Goal: Task Accomplishment & Management: Manage account settings

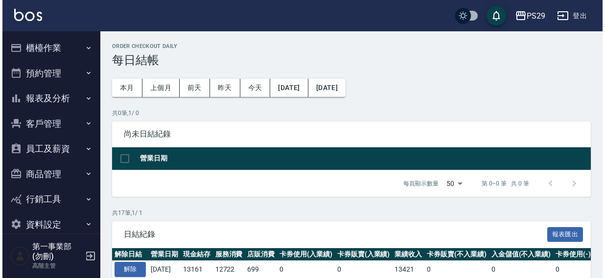
scroll to position [93, 0]
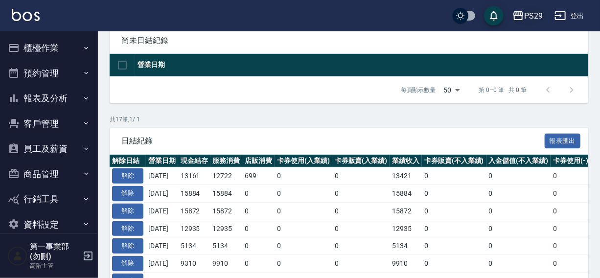
click at [531, 20] on div "PS29" at bounding box center [533, 16] width 19 height 12
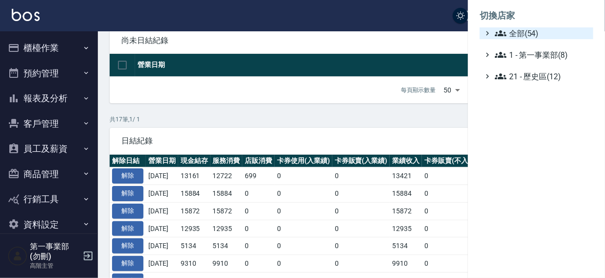
click at [520, 29] on span "全部(54)" at bounding box center [542, 33] width 94 height 12
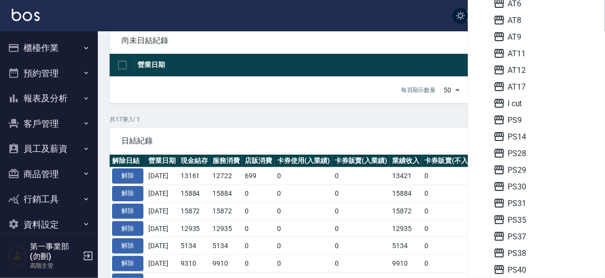
scroll to position [54, 0]
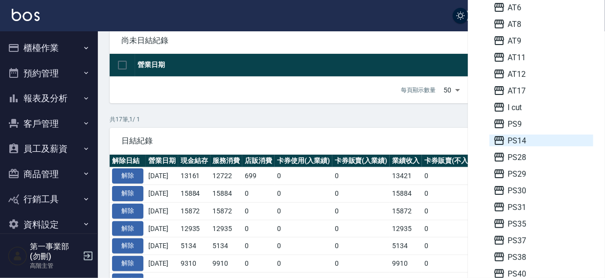
click at [549, 140] on span "PS14" at bounding box center [541, 141] width 96 height 12
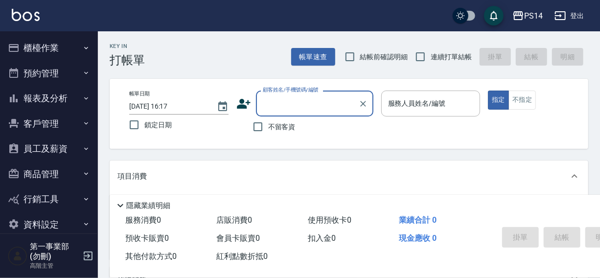
click at [42, 44] on button "櫃檯作業" at bounding box center [49, 47] width 90 height 25
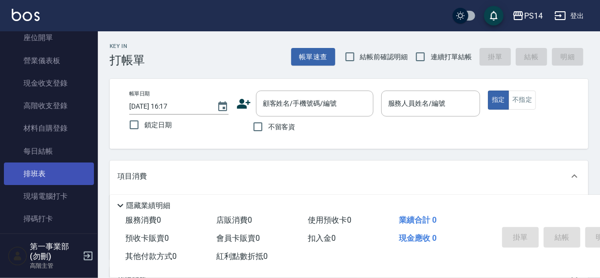
scroll to position [112, 0]
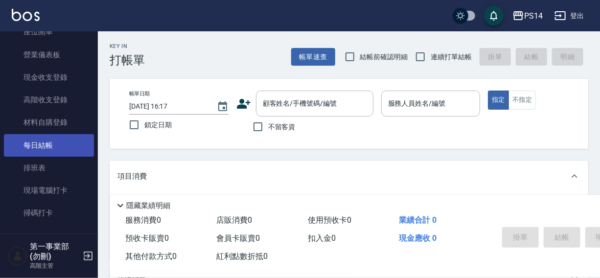
click at [39, 147] on link "每日結帳" at bounding box center [49, 145] width 90 height 23
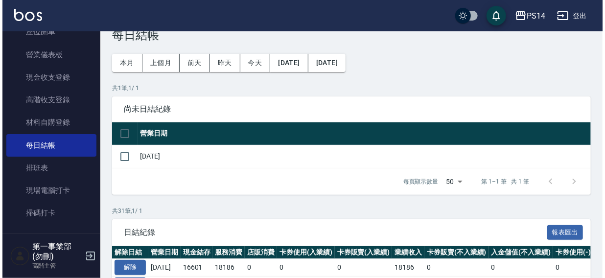
scroll to position [31, 0]
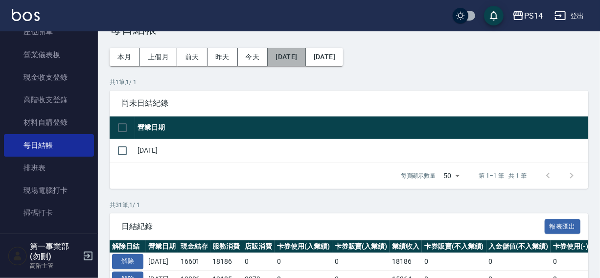
click at [296, 61] on button "[DATE]" at bounding box center [287, 57] width 38 height 18
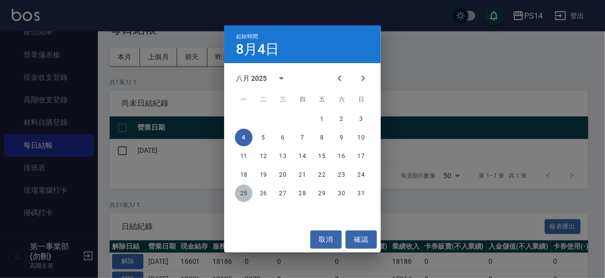
click at [239, 192] on button "25" at bounding box center [244, 194] width 18 height 18
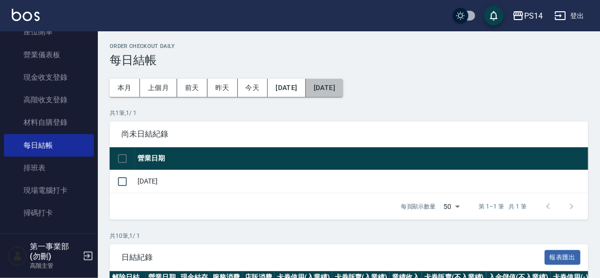
click at [343, 90] on button "[DATE]" at bounding box center [324, 88] width 37 height 18
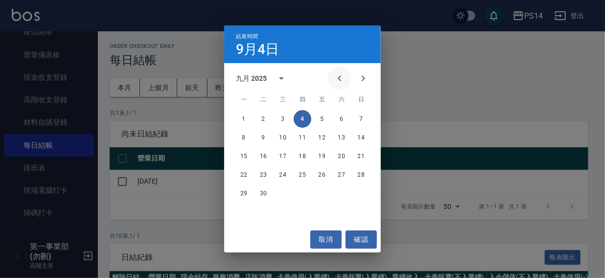
click at [339, 80] on icon "Previous month" at bounding box center [340, 78] width 12 height 12
click at [358, 195] on button "31" at bounding box center [361, 194] width 18 height 18
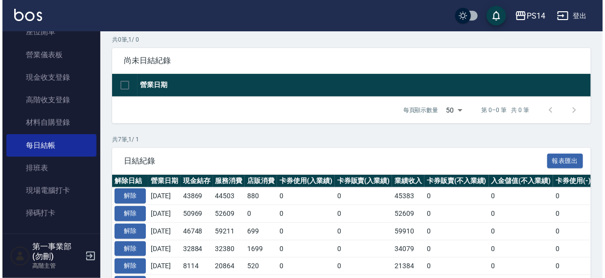
scroll to position [163, 0]
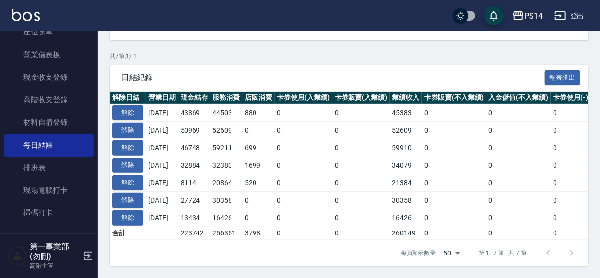
click at [531, 13] on div "PS14" at bounding box center [533, 16] width 19 height 12
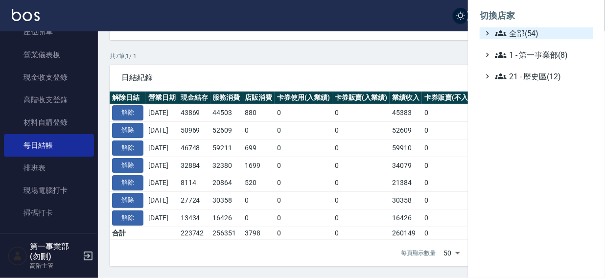
click at [533, 31] on span "全部(54)" at bounding box center [542, 33] width 94 height 12
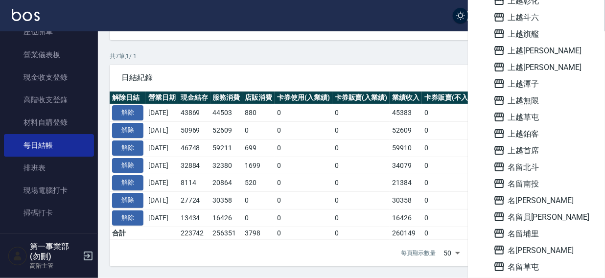
scroll to position [701, 0]
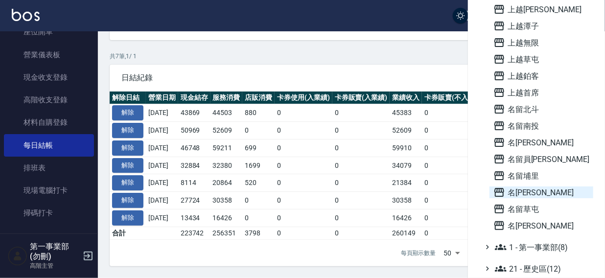
click at [528, 191] on span "名[PERSON_NAME]" at bounding box center [541, 193] width 96 height 12
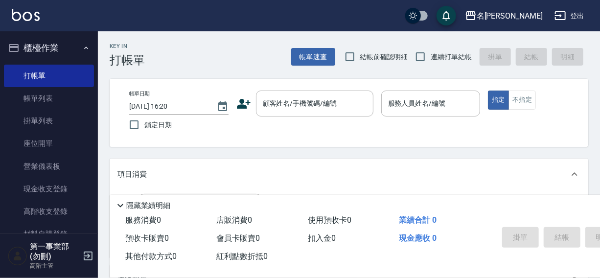
click at [93, 102] on nav "櫃檯作業 打帳單 帳單列表 掛單列表 座位開單 營業儀表板 現金收支登錄 高階收支登錄 材料自購登錄 每日結帳 排班表 現場電腦打卡 掃碼打卡 預約管理 預約…" at bounding box center [49, 132] width 98 height 202
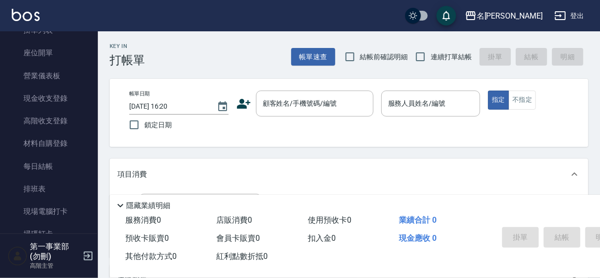
scroll to position [112, 0]
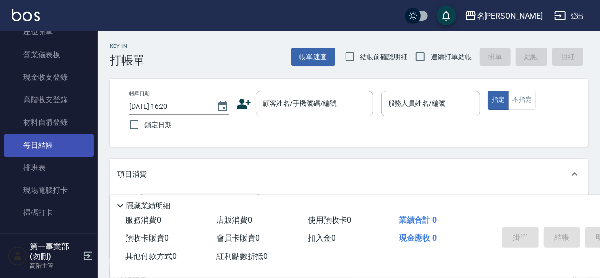
click at [44, 148] on link "每日結帳" at bounding box center [49, 145] width 90 height 23
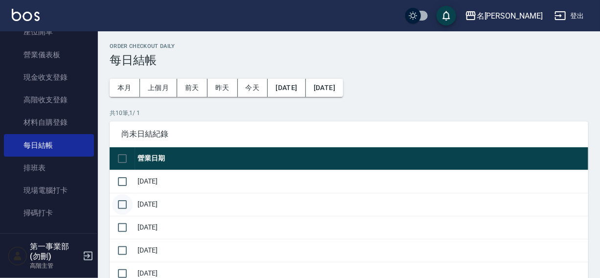
drag, startPoint x: 123, startPoint y: 178, endPoint x: 117, endPoint y: 205, distance: 27.5
click at [123, 186] on input "checkbox" at bounding box center [122, 181] width 21 height 21
checkbox input "true"
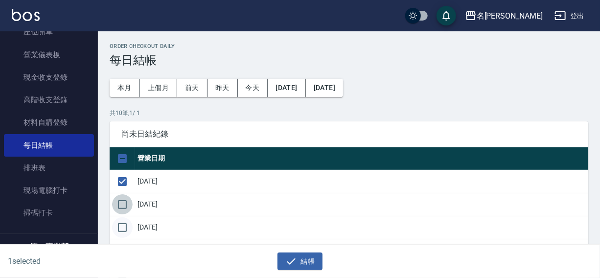
drag, startPoint x: 123, startPoint y: 205, endPoint x: 120, endPoint y: 222, distance: 17.4
click at [122, 214] on input "checkbox" at bounding box center [122, 204] width 21 height 21
checkbox input "true"
click at [120, 222] on input "checkbox" at bounding box center [122, 227] width 21 height 21
checkbox input "true"
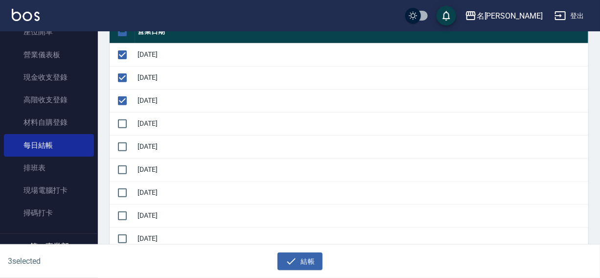
scroll to position [128, 0]
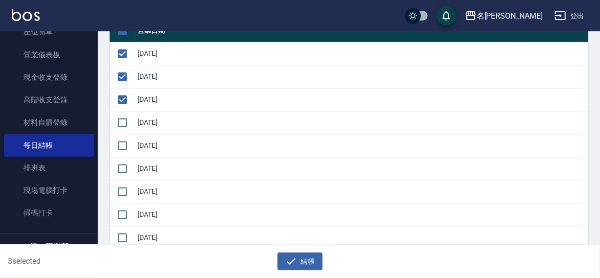
drag, startPoint x: 127, startPoint y: 122, endPoint x: 127, endPoint y: 133, distance: 10.3
click at [127, 127] on input "checkbox" at bounding box center [122, 123] width 21 height 21
checkbox input "true"
drag, startPoint x: 127, startPoint y: 140, endPoint x: 126, endPoint y: 154, distance: 14.3
click at [127, 145] on input "checkbox" at bounding box center [122, 146] width 21 height 21
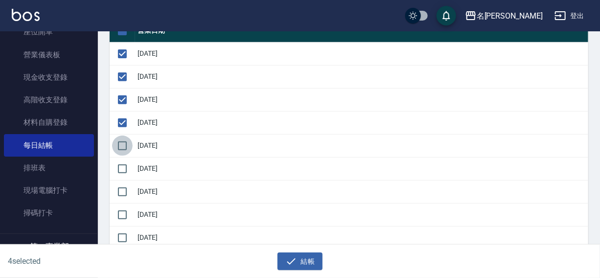
checkbox input "true"
drag, startPoint x: 123, startPoint y: 166, endPoint x: 123, endPoint y: 183, distance: 16.7
click at [123, 172] on input "checkbox" at bounding box center [122, 169] width 21 height 21
checkbox input "true"
click at [122, 191] on input "checkbox" at bounding box center [122, 192] width 21 height 21
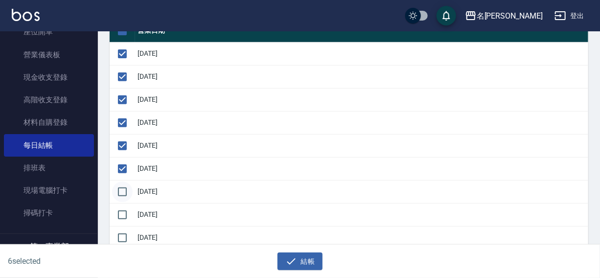
checkbox input "true"
click at [118, 206] on input "checkbox" at bounding box center [122, 215] width 21 height 21
checkbox input "true"
click at [294, 257] on icon "button" at bounding box center [291, 262] width 12 height 12
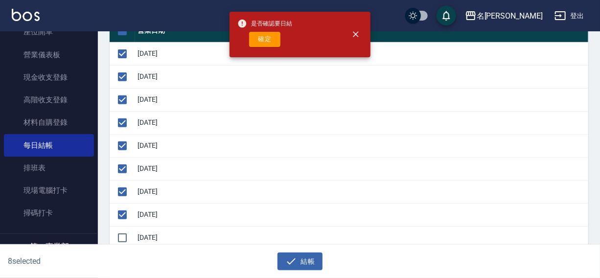
drag, startPoint x: 258, startPoint y: 35, endPoint x: 265, endPoint y: 35, distance: 6.9
click at [260, 35] on button "確定" at bounding box center [264, 39] width 31 height 15
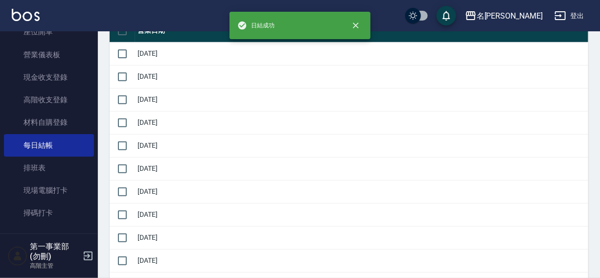
checkbox input "false"
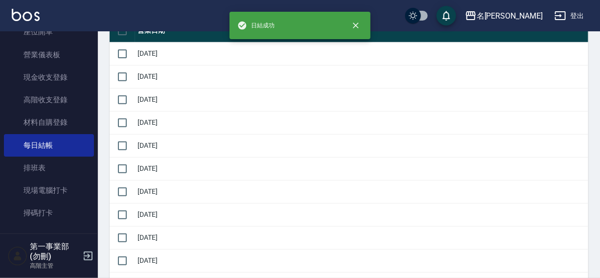
checkbox input "false"
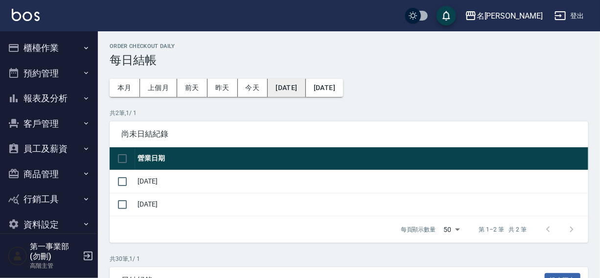
click at [288, 87] on button "[DATE]" at bounding box center [287, 88] width 38 height 18
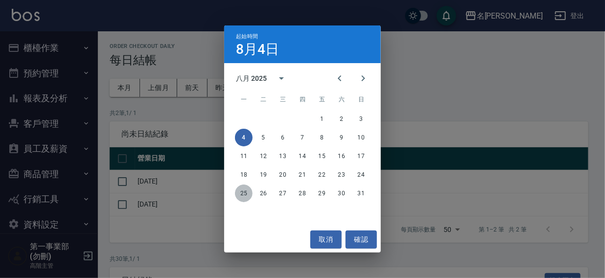
click at [246, 193] on button "25" at bounding box center [244, 194] width 18 height 18
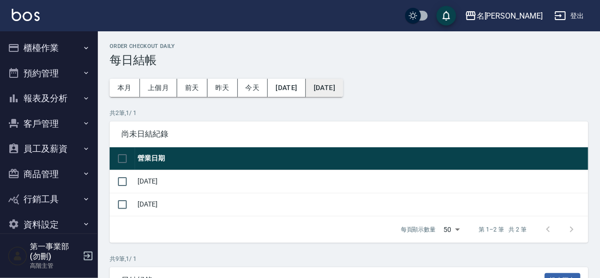
click at [343, 91] on button "[DATE]" at bounding box center [324, 88] width 37 height 18
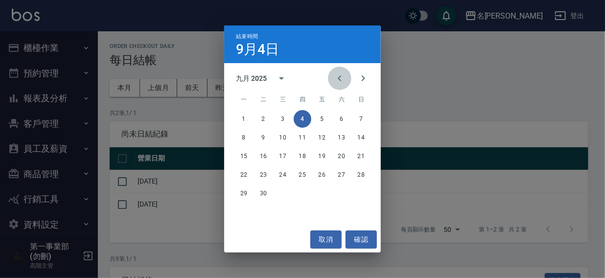
click at [339, 80] on icon "Previous month" at bounding box center [339, 78] width 3 height 6
click at [362, 195] on button "31" at bounding box center [361, 194] width 18 height 18
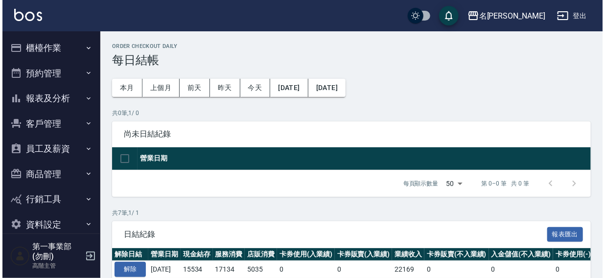
scroll to position [163, 0]
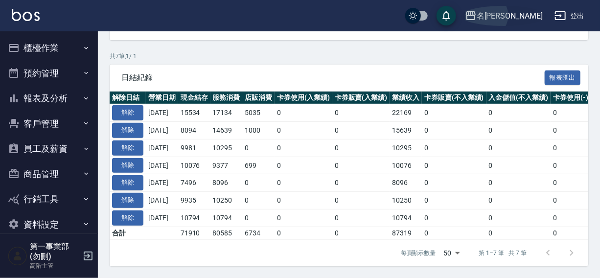
click at [534, 16] on div "名[PERSON_NAME]" at bounding box center [510, 16] width 66 height 12
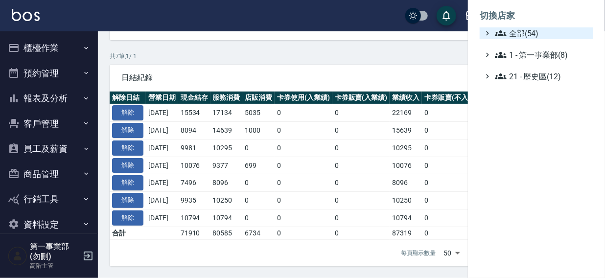
click at [511, 35] on span "全部(54)" at bounding box center [542, 33] width 94 height 12
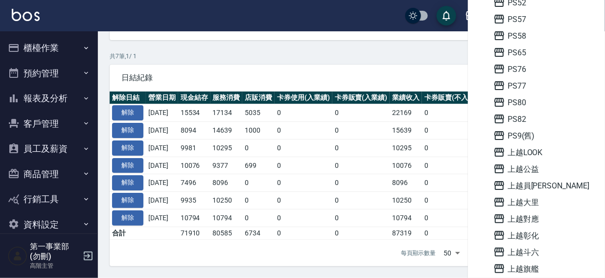
scroll to position [385, 0]
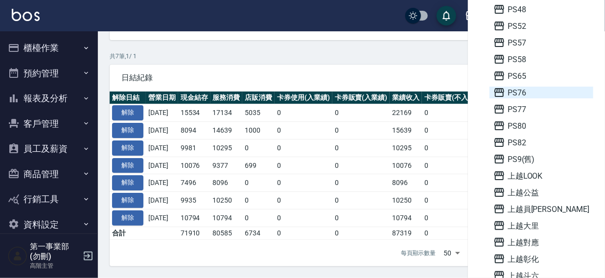
click at [519, 93] on span "PS76" at bounding box center [541, 93] width 96 height 12
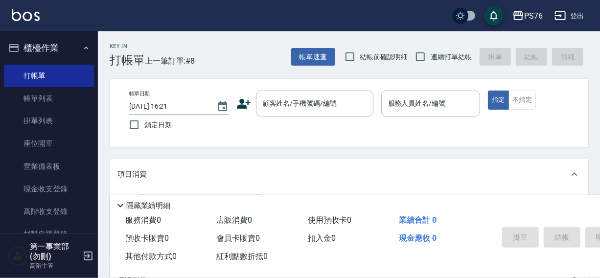
click at [93, 104] on nav "櫃檯作業 打帳單 帳單列表 掛單列表 座位開單 營業儀表板 現金收支登錄 高階收支登錄 材料自購登錄 每日結帳 排班表 現場電腦打卡 掃碼打卡 預約管理 預約…" at bounding box center [49, 132] width 98 height 202
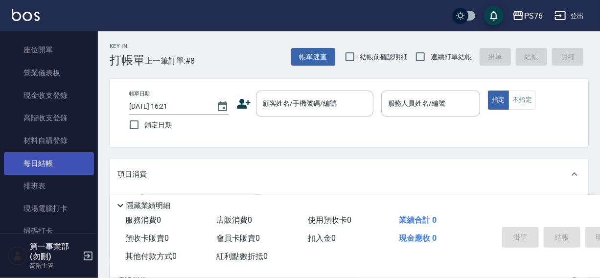
scroll to position [101, 0]
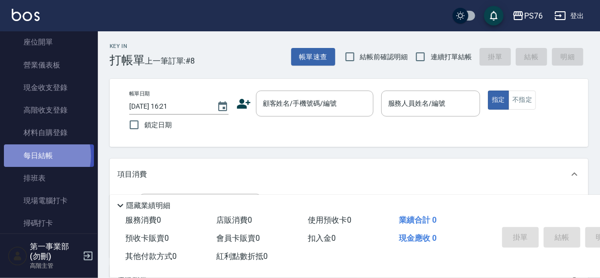
click at [34, 156] on link "每日結帳" at bounding box center [49, 155] width 90 height 23
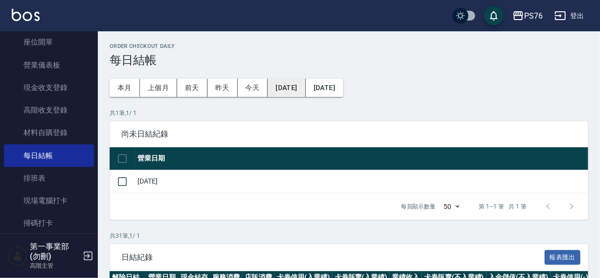
click at [284, 89] on button "[DATE]" at bounding box center [287, 88] width 38 height 18
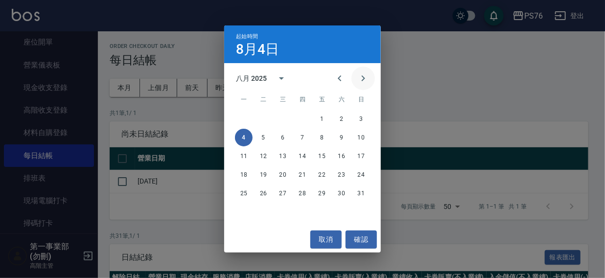
click at [367, 75] on icon "Next month" at bounding box center [363, 78] width 12 height 12
click at [335, 81] on icon "Previous month" at bounding box center [340, 78] width 12 height 12
click at [265, 193] on button "26" at bounding box center [264, 194] width 18 height 18
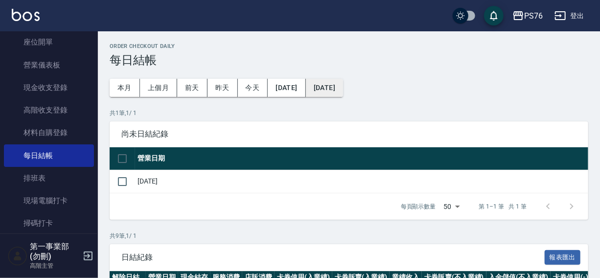
click at [340, 90] on button "[DATE]" at bounding box center [324, 88] width 37 height 18
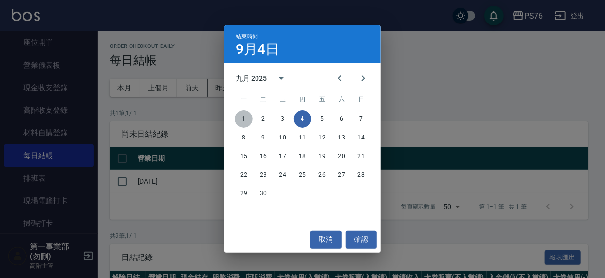
click at [245, 121] on button "1" at bounding box center [244, 119] width 18 height 18
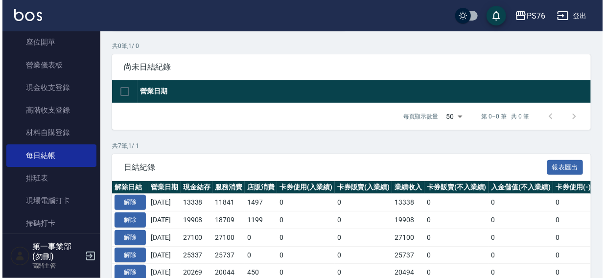
scroll to position [163, 0]
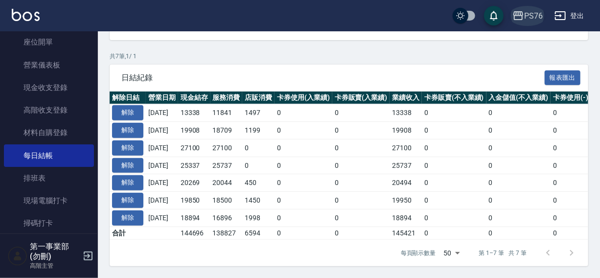
click at [526, 14] on div "PS76" at bounding box center [533, 16] width 19 height 12
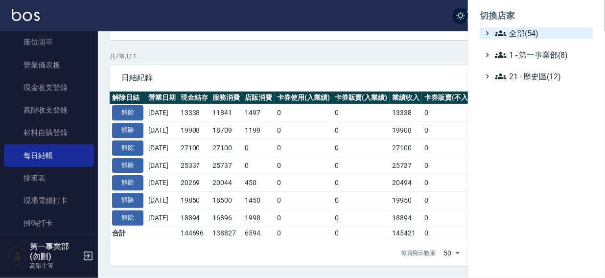
click at [531, 29] on span "全部(54)" at bounding box center [542, 33] width 94 height 12
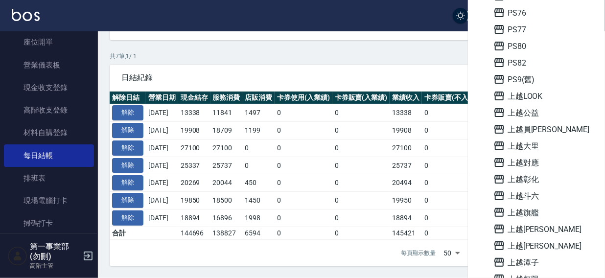
scroll to position [701, 0]
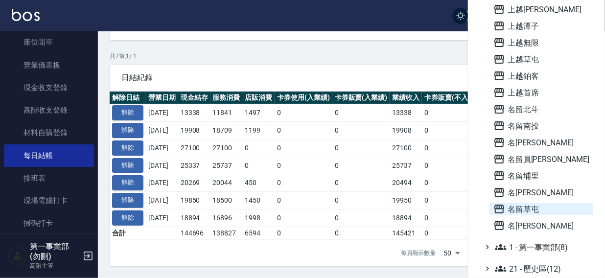
click at [527, 210] on span "名留草屯" at bounding box center [541, 209] width 96 height 12
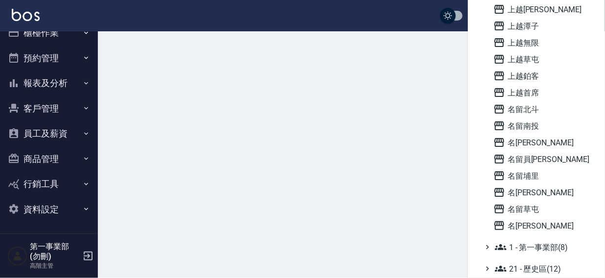
scroll to position [15, 0]
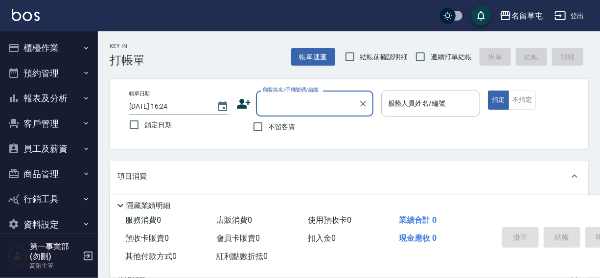
click at [42, 49] on button "櫃檯作業" at bounding box center [49, 47] width 90 height 25
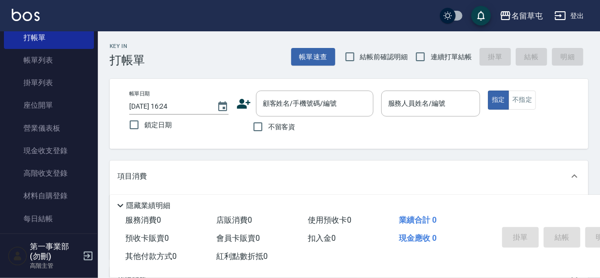
scroll to position [58, 0]
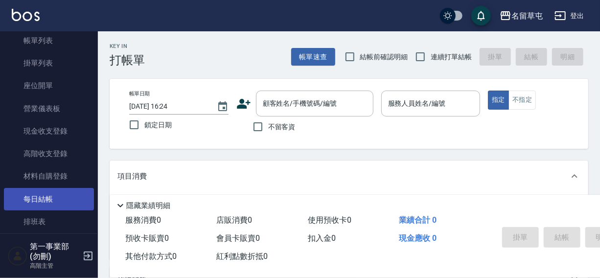
click at [41, 199] on link "每日結帳" at bounding box center [49, 199] width 90 height 23
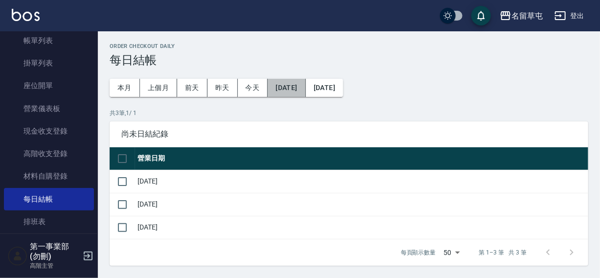
click at [295, 87] on button "[DATE]" at bounding box center [287, 88] width 38 height 18
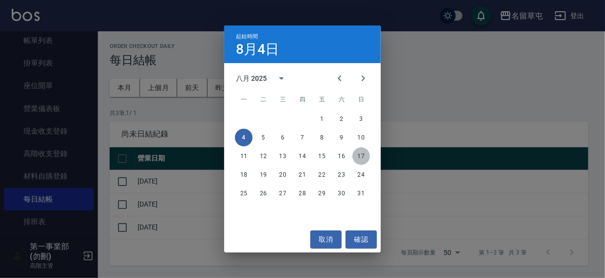
click at [363, 157] on button "17" at bounding box center [361, 156] width 18 height 18
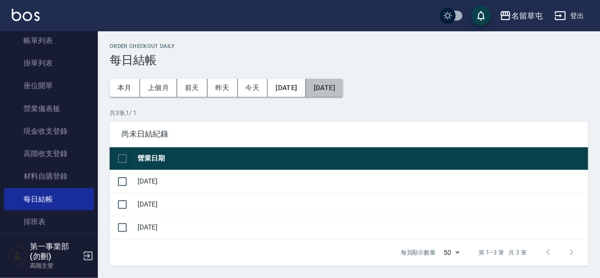
click at [343, 85] on button "[DATE]" at bounding box center [324, 88] width 37 height 18
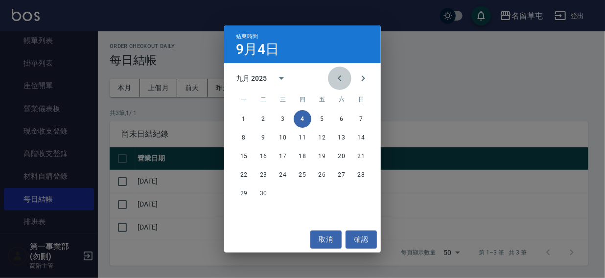
click at [337, 79] on icon "Previous month" at bounding box center [340, 78] width 12 height 12
click at [302, 193] on button "28" at bounding box center [303, 194] width 18 height 18
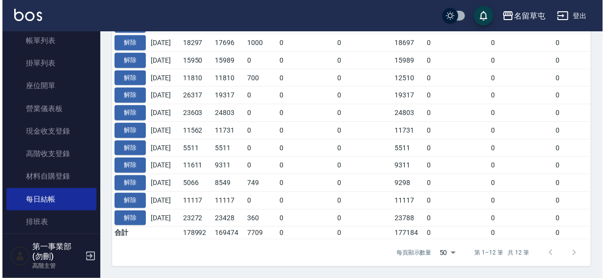
scroll to position [7, 0]
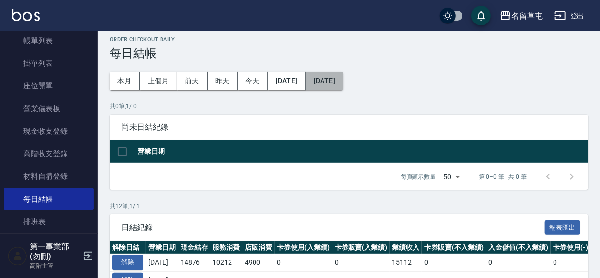
click at [343, 82] on button "[DATE]" at bounding box center [324, 81] width 37 height 18
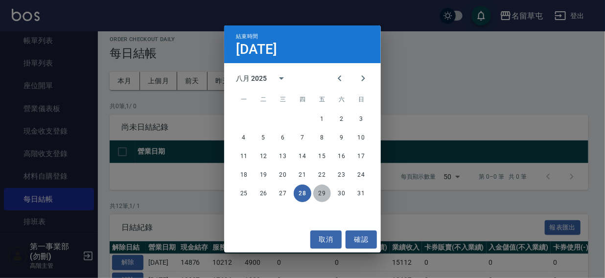
click at [318, 191] on button "29" at bounding box center [322, 194] width 18 height 18
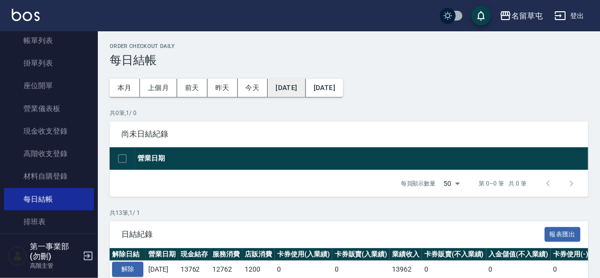
click at [297, 86] on button "[DATE]" at bounding box center [287, 88] width 38 height 18
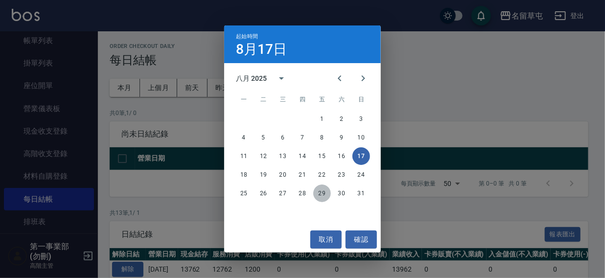
click at [320, 192] on button "29" at bounding box center [322, 194] width 18 height 18
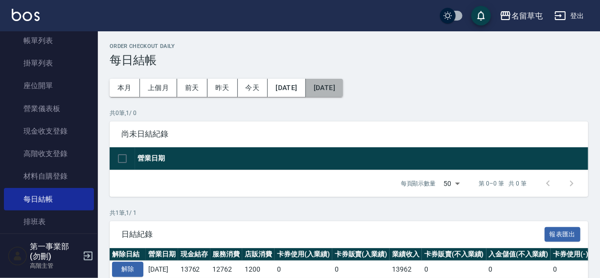
click at [343, 87] on button "[DATE]" at bounding box center [324, 88] width 37 height 18
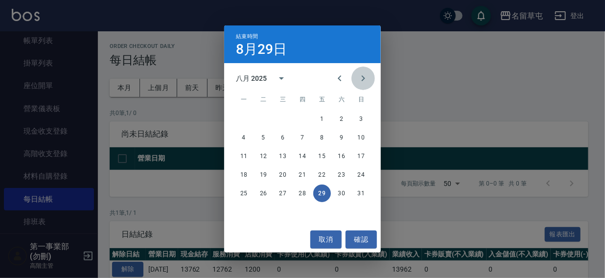
click at [360, 81] on icon "Next month" at bounding box center [363, 78] width 12 height 12
click at [263, 118] on button "2" at bounding box center [264, 119] width 18 height 18
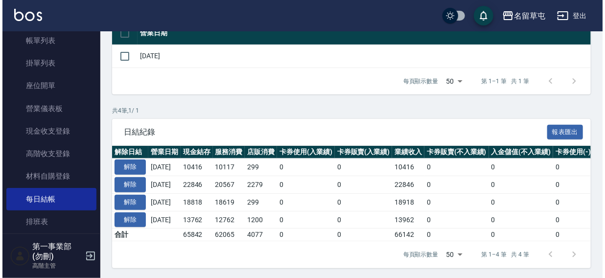
scroll to position [134, 0]
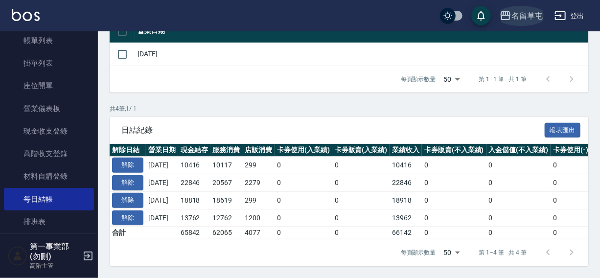
click at [533, 13] on div "名留草屯" at bounding box center [527, 16] width 31 height 12
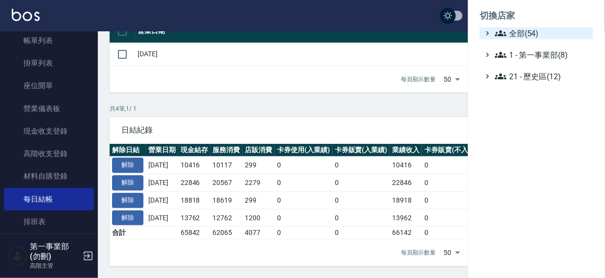
click at [513, 31] on span "全部(54)" at bounding box center [542, 33] width 94 height 12
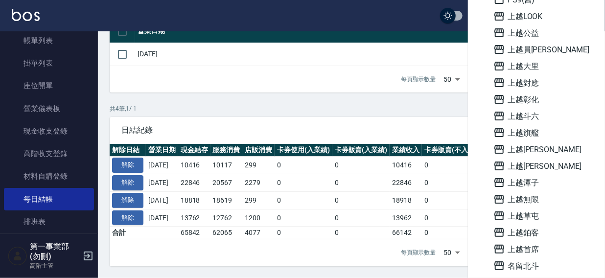
scroll to position [548, 0]
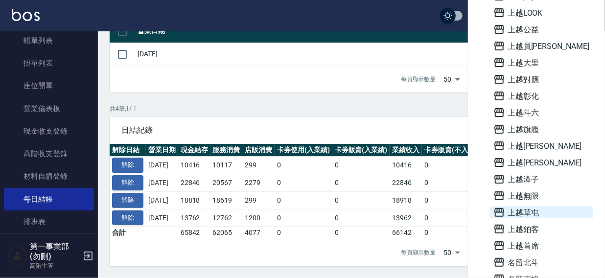
click at [522, 212] on span "上越草屯" at bounding box center [541, 213] width 96 height 12
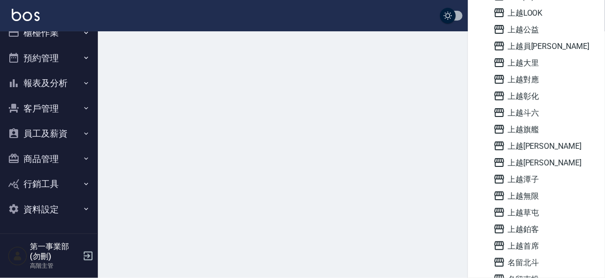
scroll to position [15, 0]
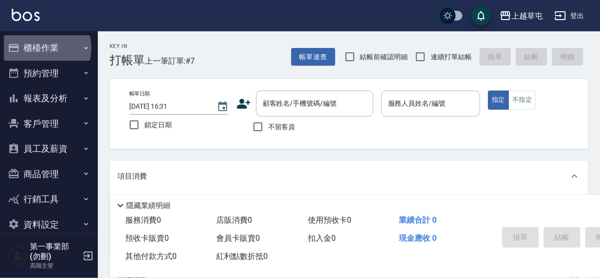
click at [45, 48] on button "櫃檯作業" at bounding box center [49, 47] width 90 height 25
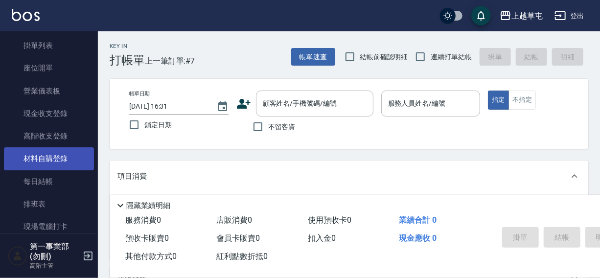
scroll to position [76, 0]
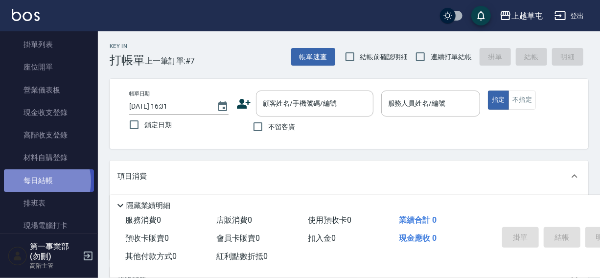
click at [41, 181] on link "每日結帳" at bounding box center [49, 180] width 90 height 23
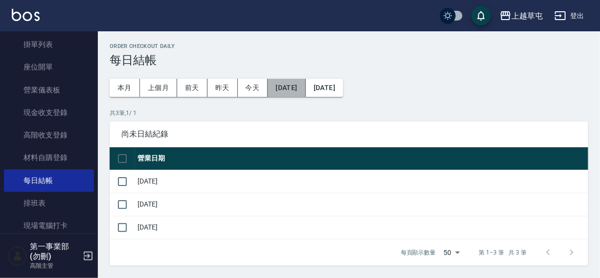
click at [298, 85] on button "[DATE]" at bounding box center [287, 88] width 38 height 18
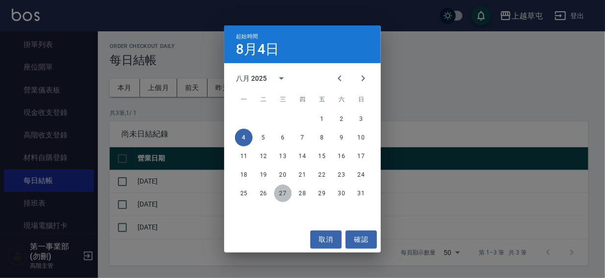
click at [284, 193] on button "27" at bounding box center [283, 194] width 18 height 18
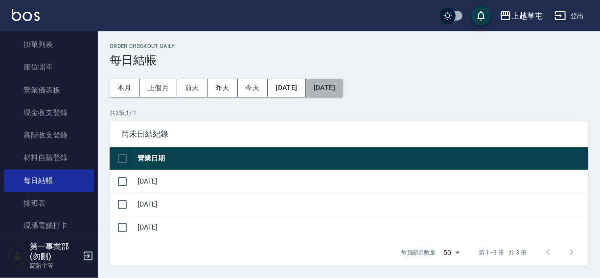
click at [340, 88] on button "[DATE]" at bounding box center [324, 88] width 37 height 18
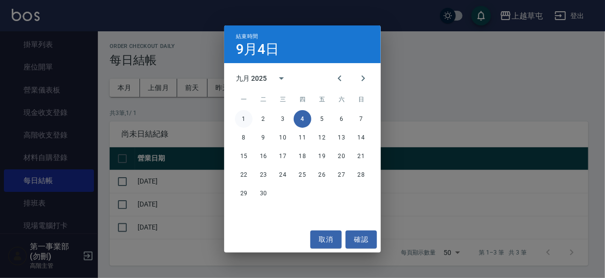
click at [245, 118] on button "1" at bounding box center [244, 119] width 18 height 18
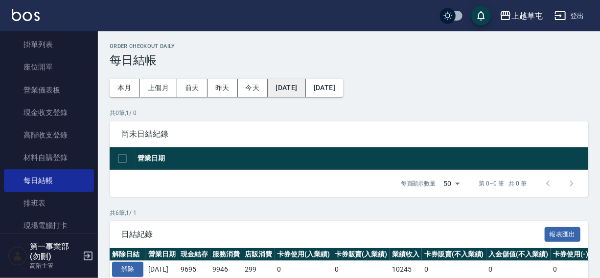
click at [294, 89] on button "[DATE]" at bounding box center [287, 88] width 38 height 18
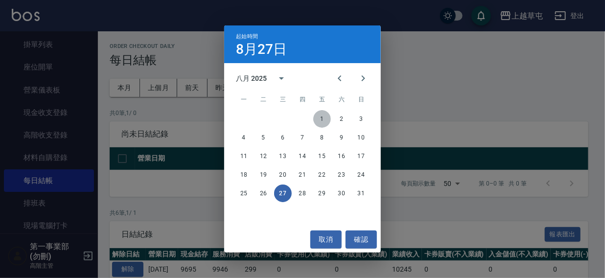
click at [320, 119] on button "1" at bounding box center [322, 119] width 18 height 18
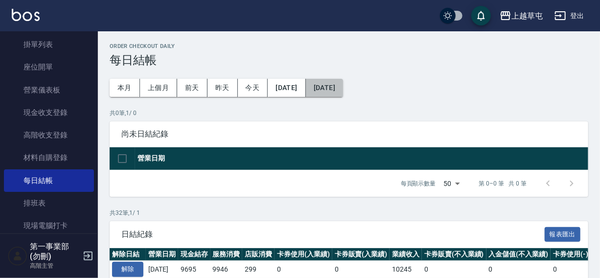
click at [342, 92] on button "[DATE]" at bounding box center [324, 88] width 37 height 18
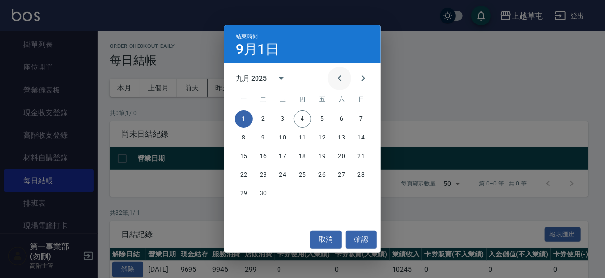
click at [341, 81] on icon "Previous month" at bounding box center [339, 78] width 3 height 6
click at [262, 191] on button "26" at bounding box center [264, 194] width 18 height 18
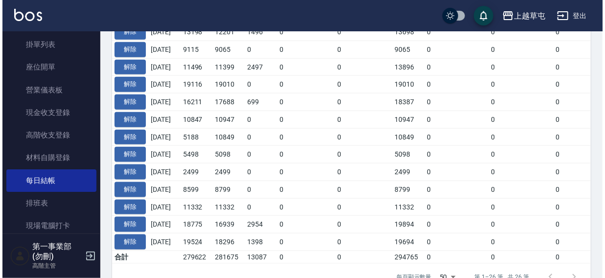
scroll to position [494, 0]
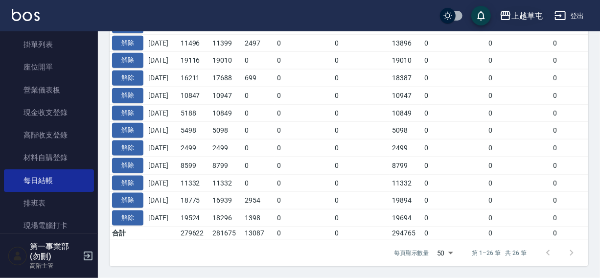
click at [517, 14] on div "上越草屯" at bounding box center [527, 16] width 31 height 12
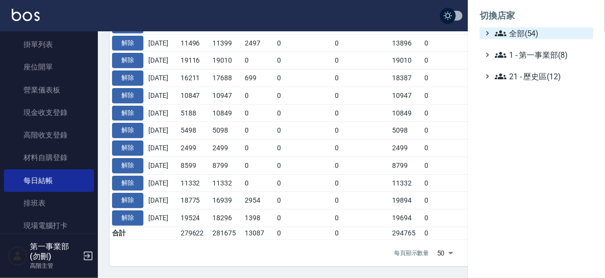
click at [517, 34] on span "全部(54)" at bounding box center [542, 33] width 94 height 12
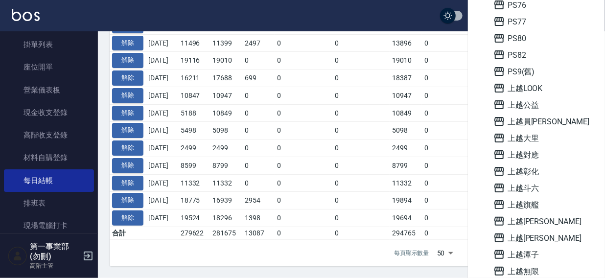
scroll to position [701, 0]
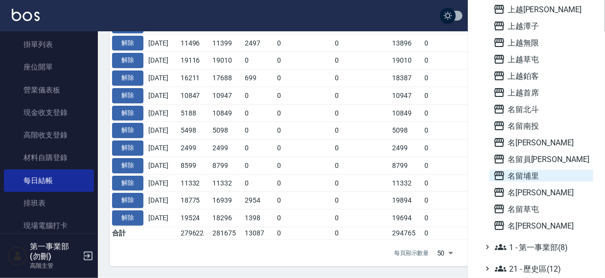
click at [527, 173] on span "名留埔里" at bounding box center [541, 176] width 96 height 12
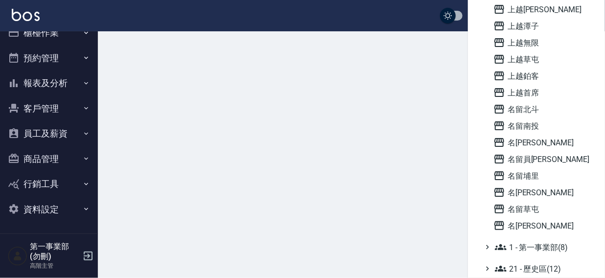
scroll to position [15, 0]
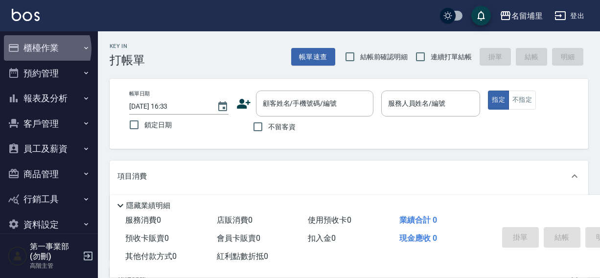
click at [41, 49] on button "櫃檯作業" at bounding box center [49, 47] width 90 height 25
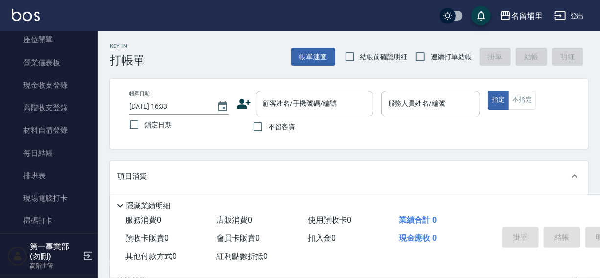
scroll to position [120, 0]
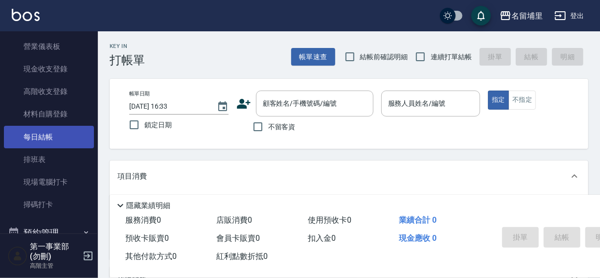
click at [34, 137] on link "每日結帳" at bounding box center [49, 137] width 90 height 23
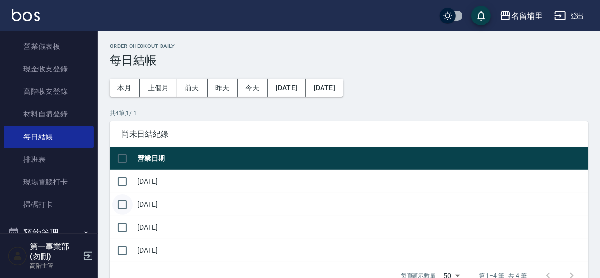
drag, startPoint x: 119, startPoint y: 181, endPoint x: 122, endPoint y: 203, distance: 21.7
click at [120, 181] on input "checkbox" at bounding box center [122, 181] width 21 height 21
checkbox input "true"
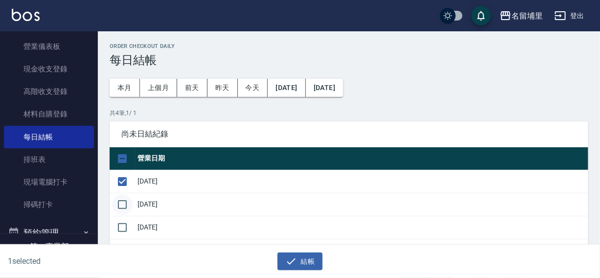
click at [123, 208] on input "checkbox" at bounding box center [122, 204] width 21 height 21
checkbox input "true"
click at [119, 230] on input "checkbox" at bounding box center [122, 227] width 21 height 21
checkbox input "true"
click at [299, 259] on button "結帳" at bounding box center [301, 262] width 46 height 18
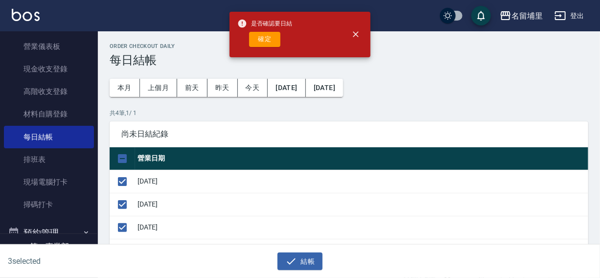
click at [261, 48] on div "是否確認要日結 確定" at bounding box center [264, 35] width 55 height 40
click at [274, 39] on button "確定" at bounding box center [264, 39] width 31 height 15
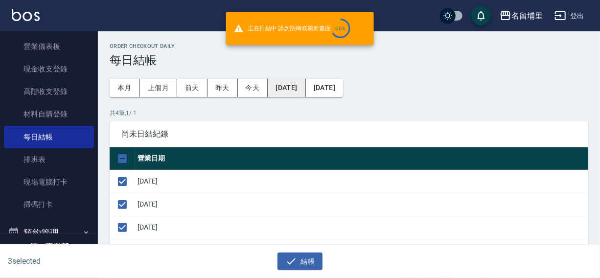
checkbox input "false"
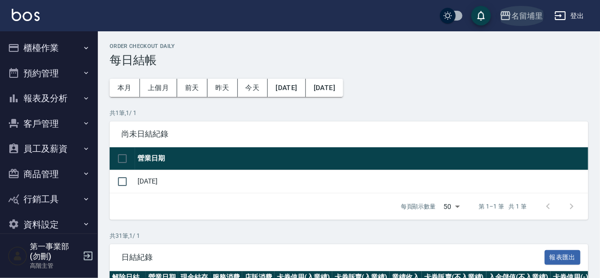
click at [527, 14] on div "名留埔里" at bounding box center [527, 16] width 31 height 12
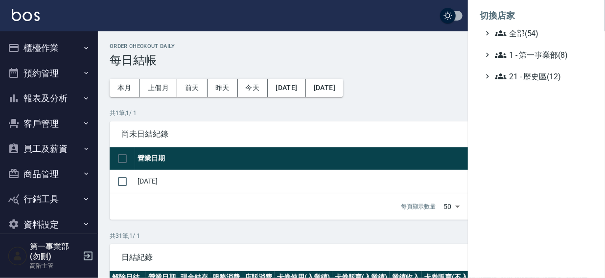
click at [405, 14] on div at bounding box center [302, 139] width 605 height 278
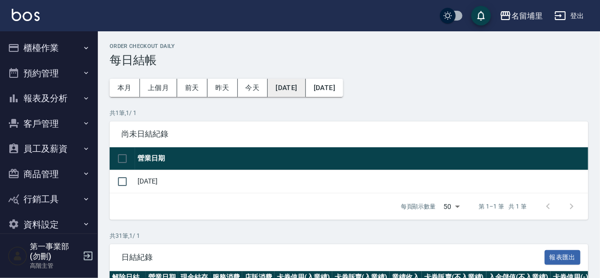
click at [298, 89] on button "[DATE]" at bounding box center [287, 88] width 38 height 18
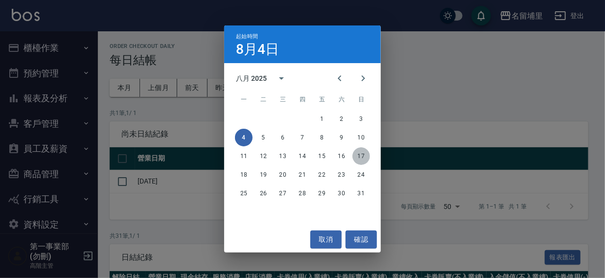
click at [361, 152] on button "17" at bounding box center [361, 156] width 18 height 18
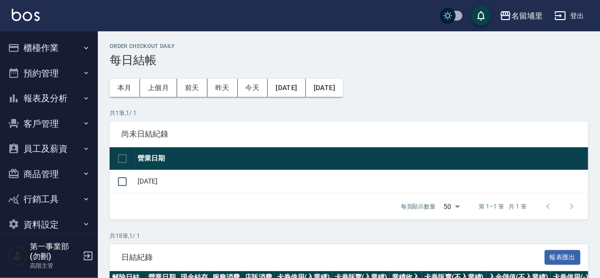
click at [343, 84] on button "[DATE]" at bounding box center [324, 88] width 37 height 18
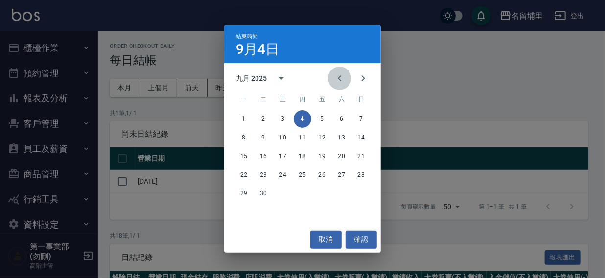
click at [339, 78] on icon "Previous month" at bounding box center [339, 78] width 3 height 6
click at [263, 174] on button "19" at bounding box center [264, 175] width 18 height 18
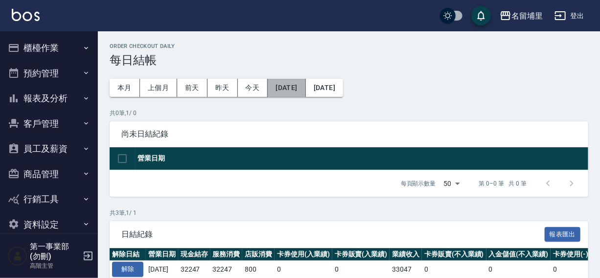
click at [294, 83] on button "[DATE]" at bounding box center [287, 88] width 38 height 18
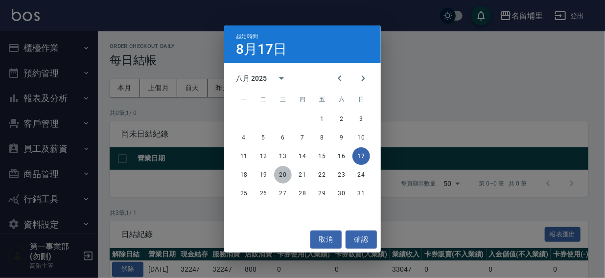
click at [282, 172] on button "20" at bounding box center [283, 175] width 18 height 18
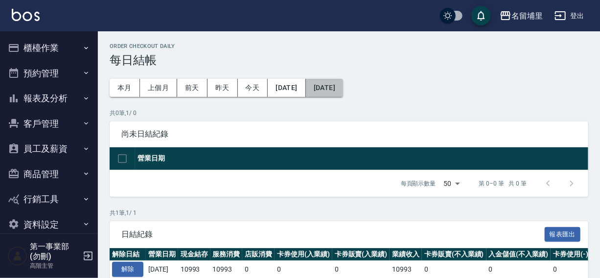
click at [343, 83] on button "[DATE]" at bounding box center [324, 88] width 37 height 18
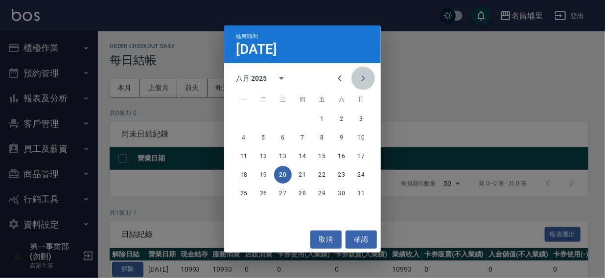
click at [367, 75] on icon "Next month" at bounding box center [363, 78] width 12 height 12
click at [284, 115] on button "3" at bounding box center [283, 119] width 18 height 18
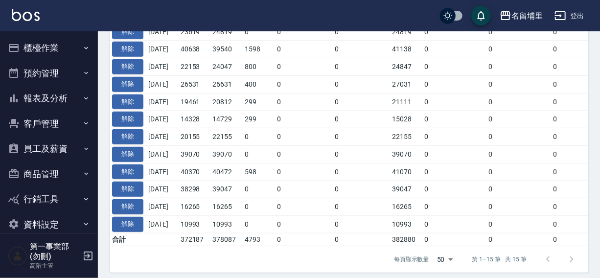
scroll to position [303, 0]
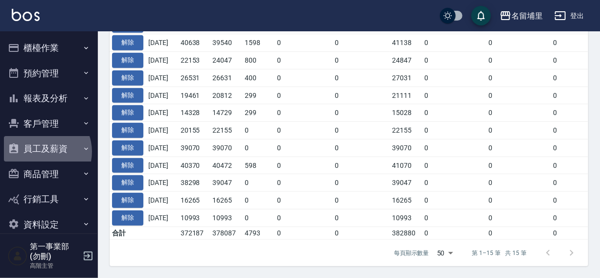
click at [41, 152] on button "員工及薪資" at bounding box center [49, 148] width 90 height 25
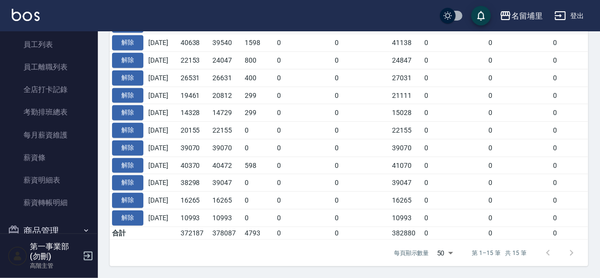
scroll to position [141, 0]
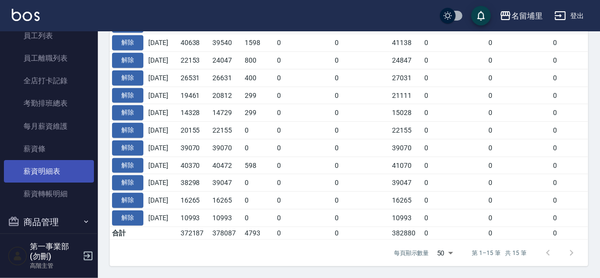
click at [39, 169] on link "薪資明細表" at bounding box center [49, 171] width 90 height 23
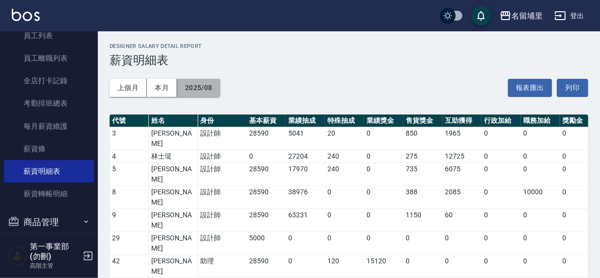
click at [191, 84] on button "2025/08" at bounding box center [198, 88] width 43 height 18
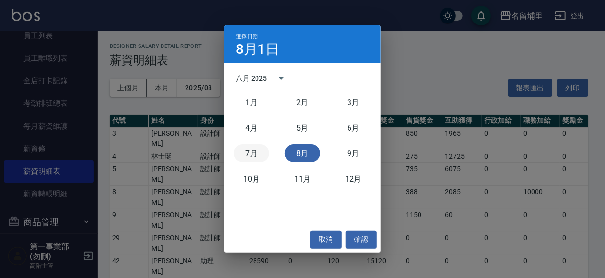
click at [247, 153] on button "7月" at bounding box center [251, 153] width 35 height 18
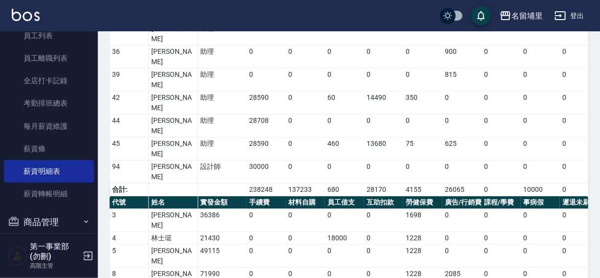
scroll to position [12, 0]
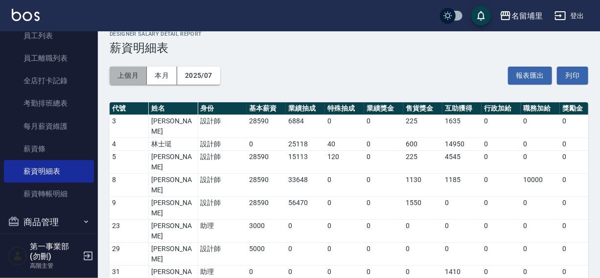
click at [137, 72] on button "上個月" at bounding box center [128, 76] width 37 height 18
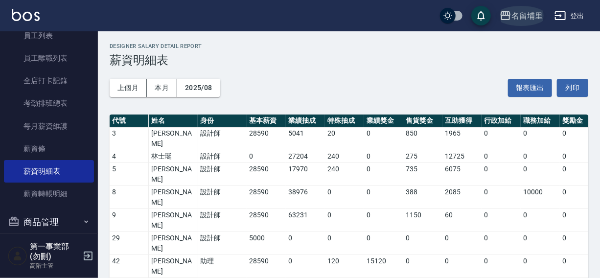
click at [533, 12] on div "名留埔里" at bounding box center [527, 16] width 31 height 12
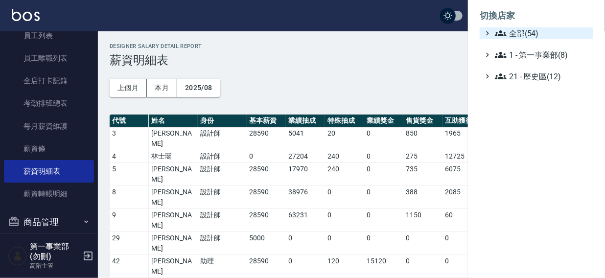
click at [516, 37] on span "全部(54)" at bounding box center [542, 33] width 94 height 12
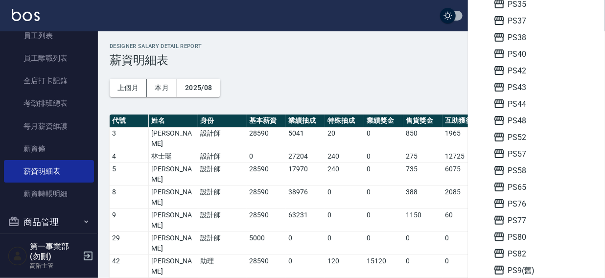
scroll to position [280, 0]
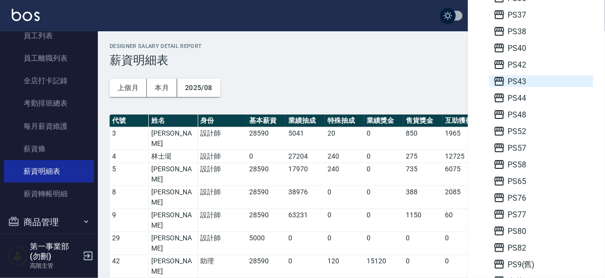
click at [519, 83] on span "PS43" at bounding box center [541, 81] width 96 height 12
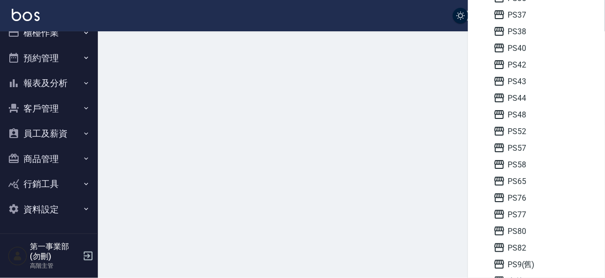
scroll to position [15, 0]
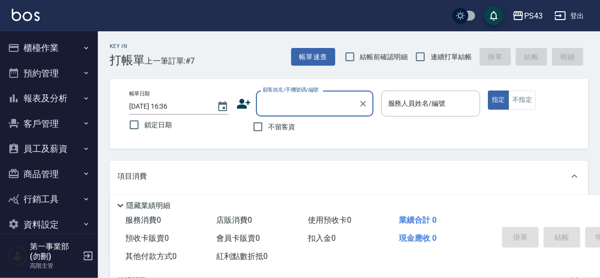
click at [26, 47] on button "櫃檯作業" at bounding box center [49, 47] width 90 height 25
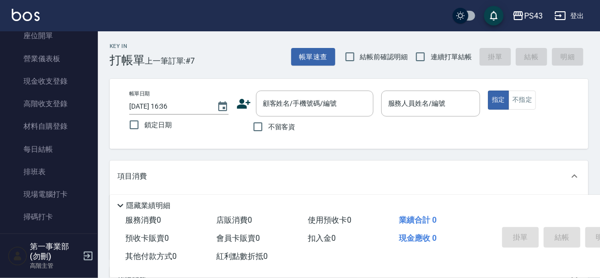
scroll to position [125, 0]
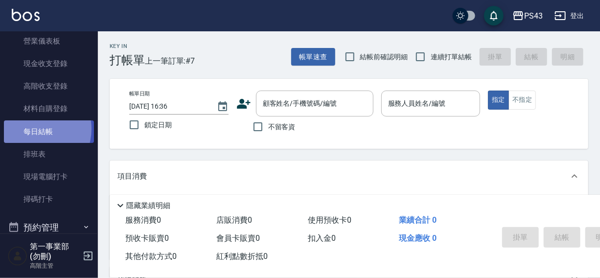
click at [33, 129] on link "每日結帳" at bounding box center [49, 131] width 90 height 23
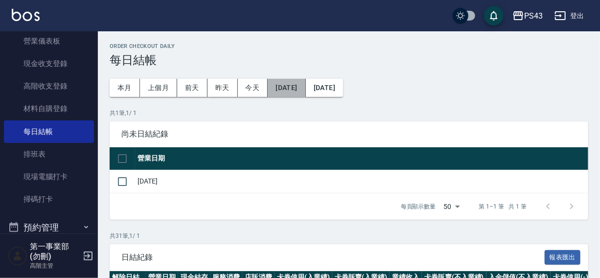
click at [283, 90] on button "[DATE]" at bounding box center [287, 88] width 38 height 18
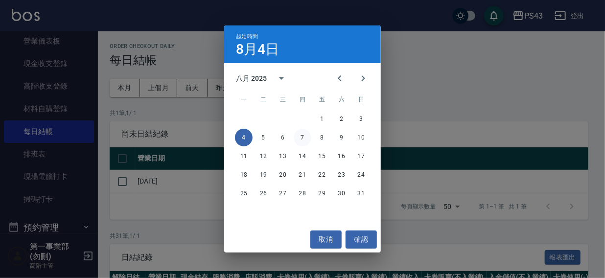
click at [302, 138] on button "7" at bounding box center [303, 138] width 18 height 18
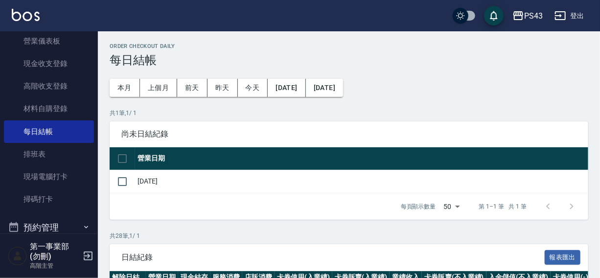
click at [343, 88] on button "[DATE]" at bounding box center [324, 88] width 37 height 18
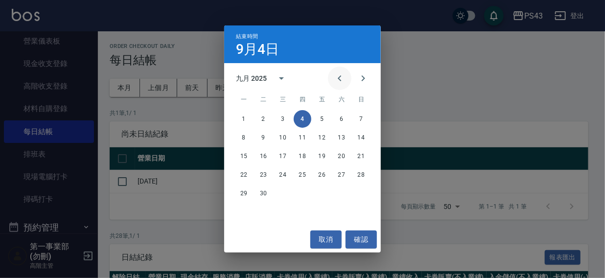
click at [341, 78] on icon "Previous month" at bounding box center [340, 78] width 12 height 12
click at [360, 189] on button "31" at bounding box center [361, 194] width 18 height 18
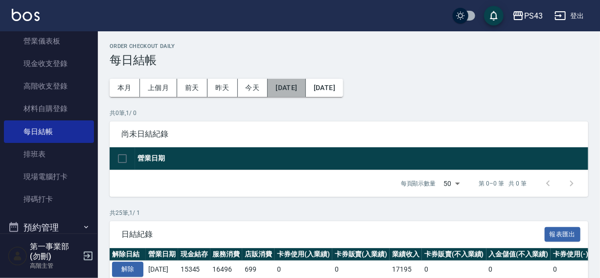
click at [291, 84] on button "[DATE]" at bounding box center [287, 88] width 38 height 18
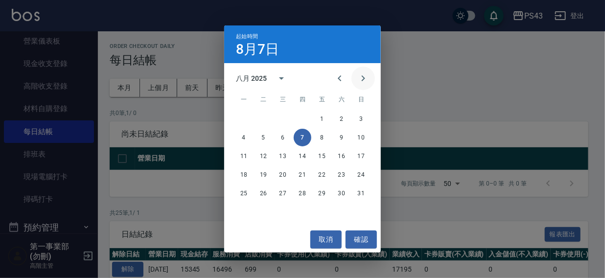
click at [362, 77] on icon "Next month" at bounding box center [363, 78] width 3 height 6
click at [242, 116] on button "1" at bounding box center [244, 119] width 18 height 18
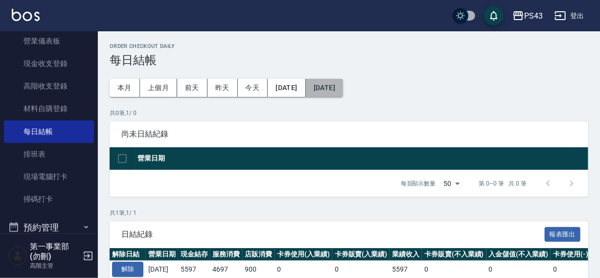
click at [343, 87] on button "[DATE]" at bounding box center [324, 88] width 37 height 18
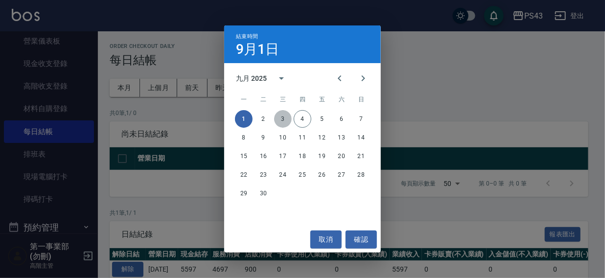
click at [285, 120] on button "3" at bounding box center [283, 119] width 18 height 18
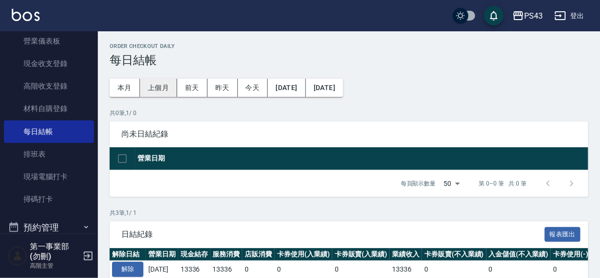
click at [151, 88] on button "上個月" at bounding box center [158, 88] width 37 height 18
click at [124, 87] on button "本月" at bounding box center [125, 88] width 30 height 18
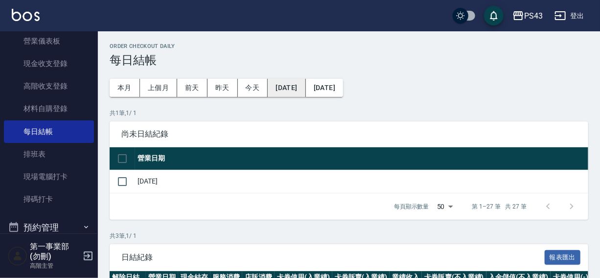
click at [289, 87] on button "2025/09/01" at bounding box center [287, 88] width 38 height 18
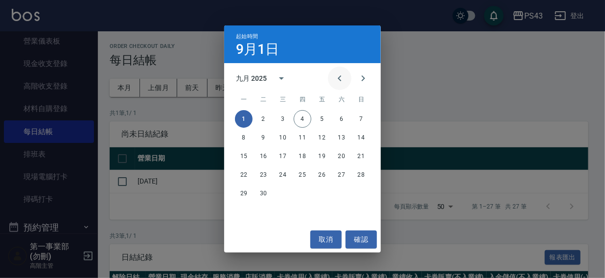
click at [340, 76] on icon "Previous month" at bounding box center [340, 78] width 12 height 12
click at [336, 78] on icon "Previous month" at bounding box center [340, 78] width 12 height 12
click at [357, 176] on button "27" at bounding box center [361, 175] width 18 height 18
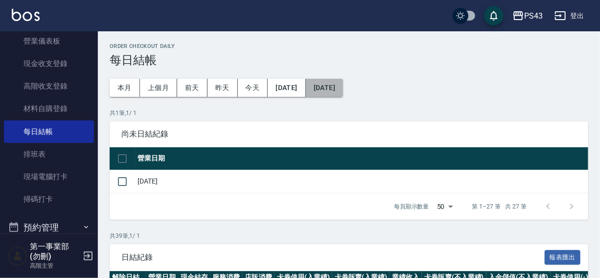
click at [338, 92] on button "2025/09/30" at bounding box center [324, 88] width 37 height 18
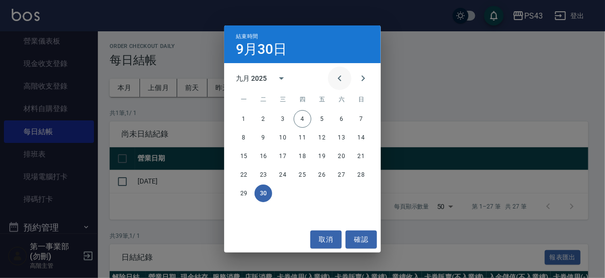
click at [337, 76] on icon "Previous month" at bounding box center [340, 78] width 12 height 12
click at [280, 138] on button "6" at bounding box center [283, 138] width 18 height 18
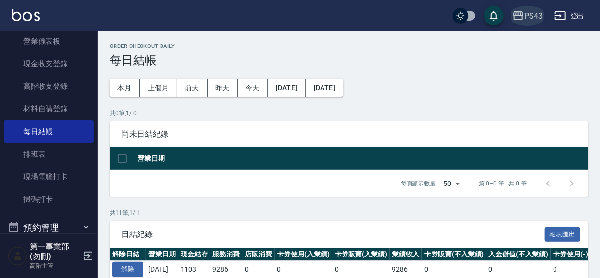
click at [535, 16] on div "PS43" at bounding box center [533, 16] width 19 height 12
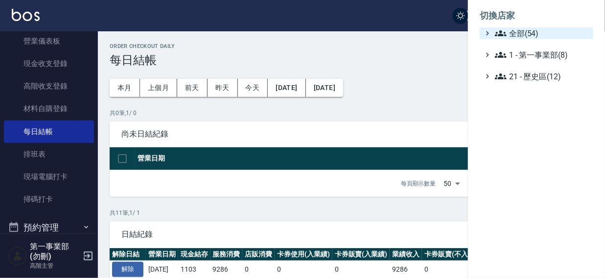
click at [523, 32] on span "全部(54)" at bounding box center [542, 33] width 94 height 12
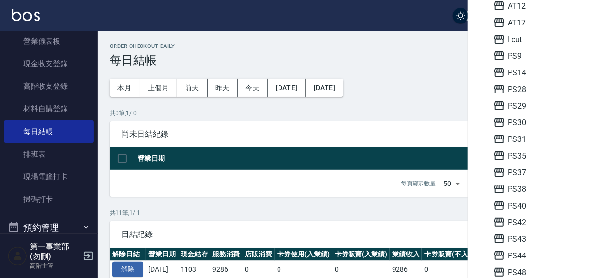
scroll to position [136, 0]
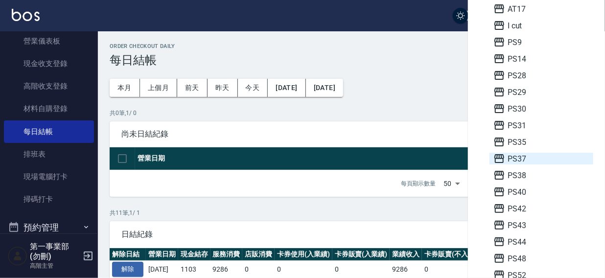
click at [528, 155] on span "PS37" at bounding box center [541, 159] width 96 height 12
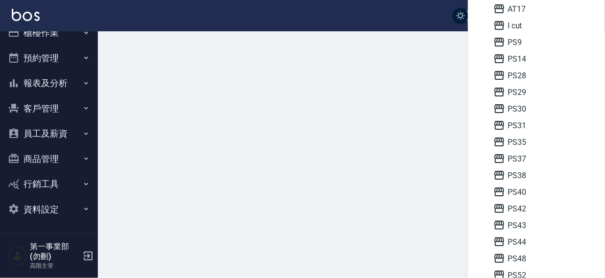
scroll to position [15, 0]
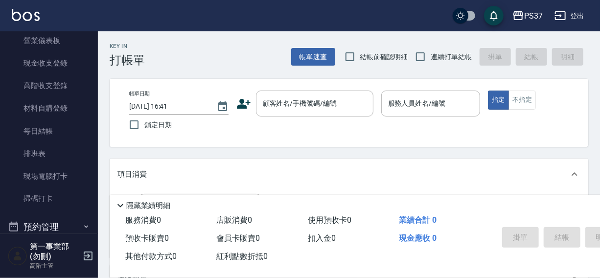
scroll to position [131, 0]
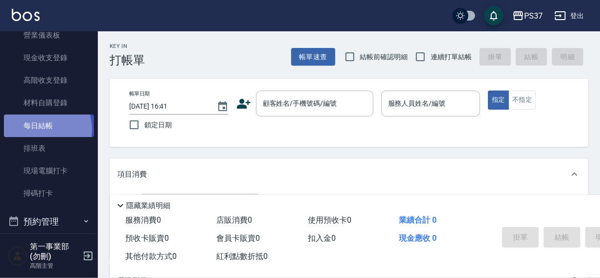
click at [39, 129] on link "每日結帳" at bounding box center [49, 126] width 90 height 23
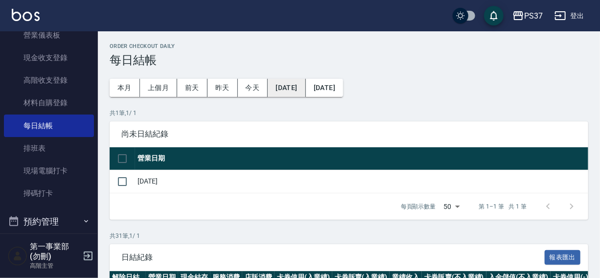
click at [285, 93] on button "[DATE]" at bounding box center [287, 88] width 38 height 18
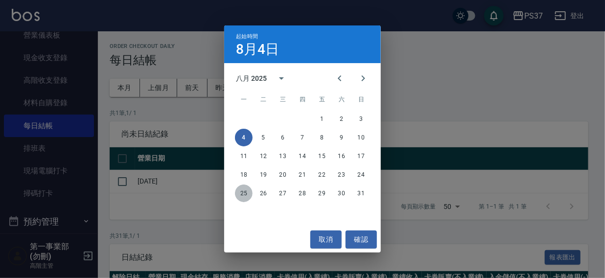
click at [242, 191] on button "25" at bounding box center [244, 194] width 18 height 18
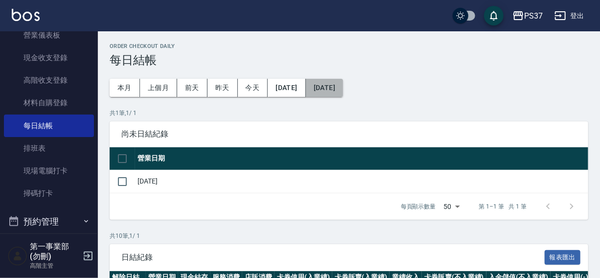
click at [340, 89] on button "[DATE]" at bounding box center [324, 88] width 37 height 18
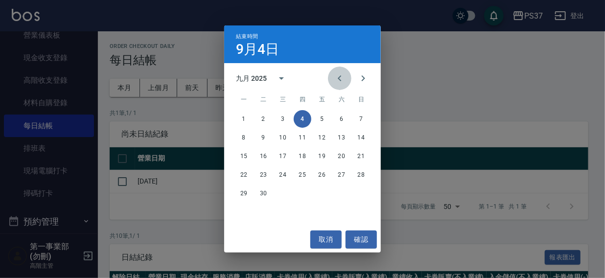
click at [336, 76] on icon "Previous month" at bounding box center [340, 78] width 12 height 12
click at [361, 194] on button "31" at bounding box center [361, 194] width 18 height 18
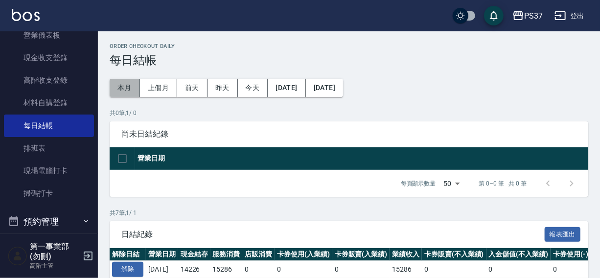
click at [119, 87] on button "本月" at bounding box center [125, 88] width 30 height 18
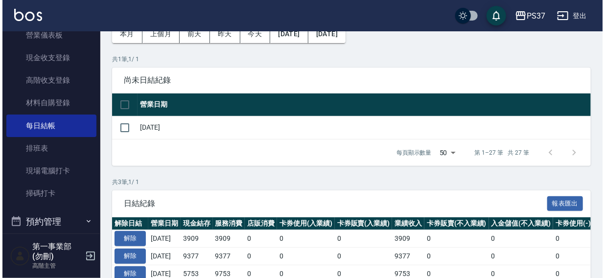
scroll to position [117, 0]
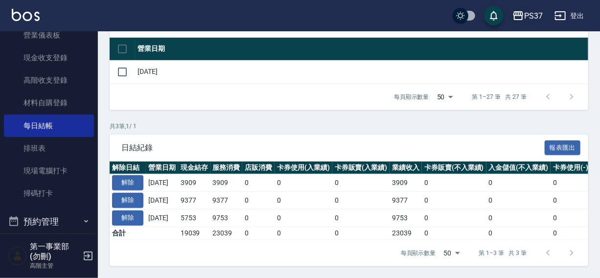
click at [535, 12] on div "PS37" at bounding box center [533, 16] width 19 height 12
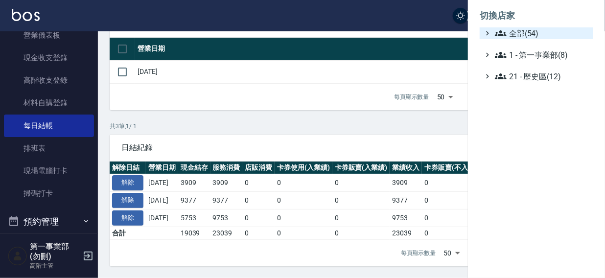
click at [524, 30] on span "全部(54)" at bounding box center [542, 33] width 94 height 12
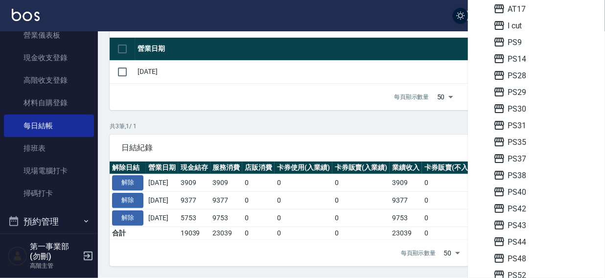
scroll to position [158, 0]
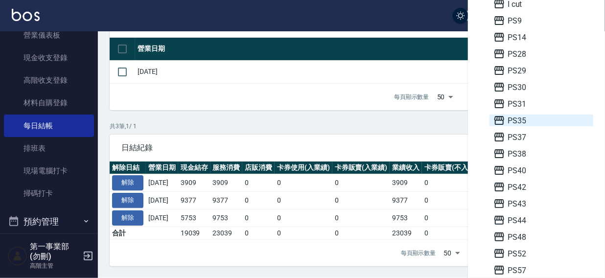
click at [520, 117] on span "PS35" at bounding box center [541, 121] width 96 height 12
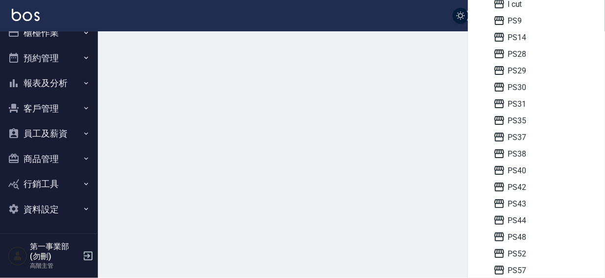
scroll to position [15, 0]
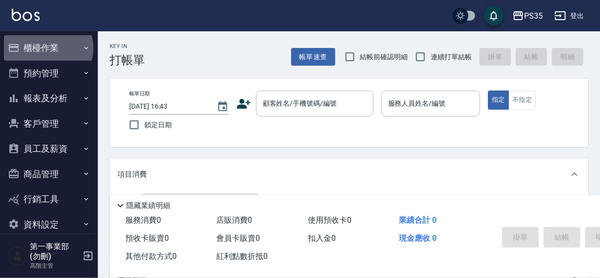
click at [47, 48] on button "櫃檯作業" at bounding box center [49, 47] width 90 height 25
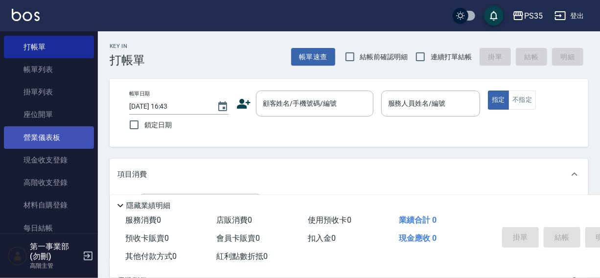
scroll to position [44, 0]
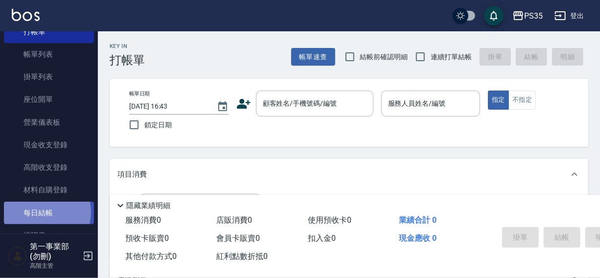
click at [45, 212] on link "每日結帳" at bounding box center [49, 213] width 90 height 23
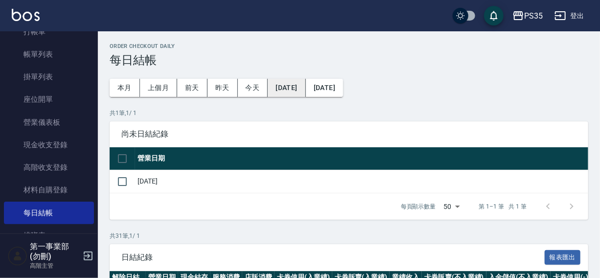
click at [299, 90] on button "[DATE]" at bounding box center [287, 88] width 38 height 18
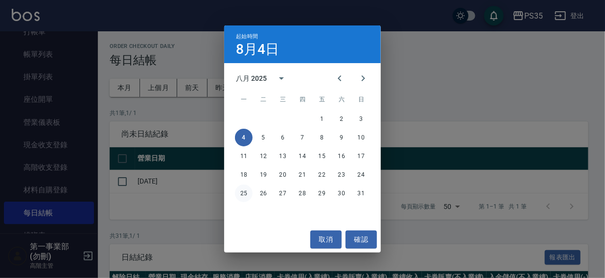
click at [239, 196] on button "25" at bounding box center [244, 194] width 18 height 18
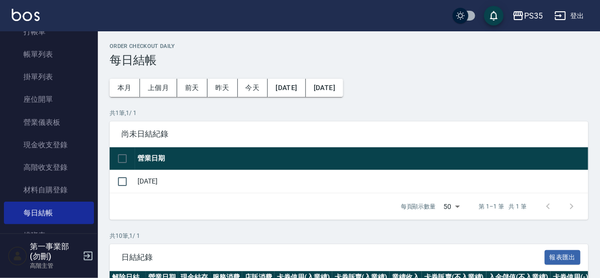
click at [343, 85] on button "[DATE]" at bounding box center [324, 88] width 37 height 18
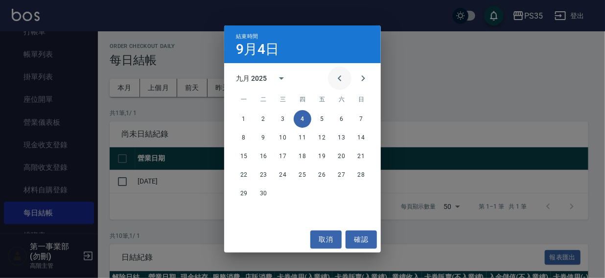
click at [340, 74] on icon "Previous month" at bounding box center [340, 78] width 12 height 12
click at [362, 194] on button "31" at bounding box center [361, 194] width 18 height 18
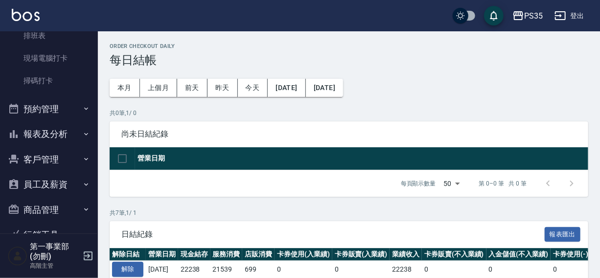
scroll to position [292, 0]
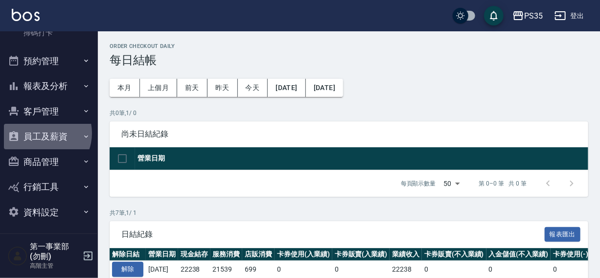
click at [41, 133] on button "員工及薪資" at bounding box center [49, 136] width 90 height 25
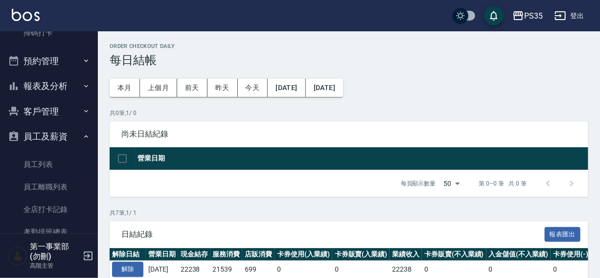
drag, startPoint x: 93, startPoint y: 124, endPoint x: 92, endPoint y: 196, distance: 72.0
click at [92, 196] on nav "櫃檯作業 打帳單 帳單列表 掛單列表 座位開單 營業儀表板 現金收支登錄 高階收支登錄 材料自購登錄 每日結帳 排班表 現場電腦打卡 掃碼打卡 預約管理 預約…" at bounding box center [49, 132] width 98 height 202
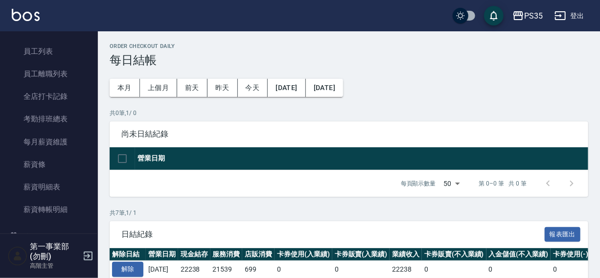
scroll to position [483, 0]
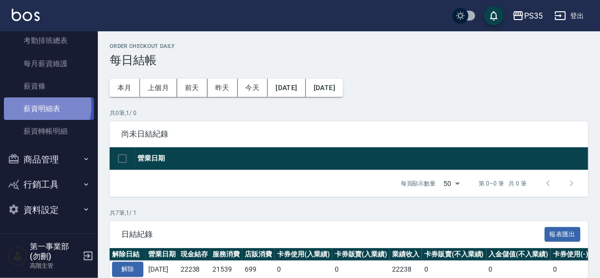
click at [40, 106] on link "薪資明細表" at bounding box center [49, 108] width 90 height 23
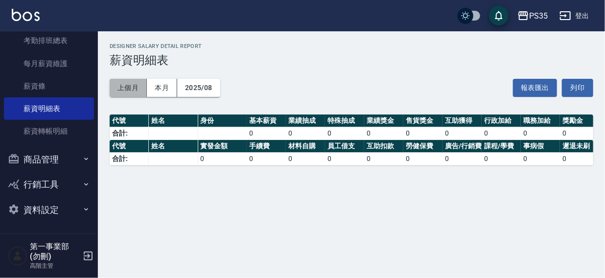
click at [131, 86] on button "上個月" at bounding box center [128, 88] width 37 height 18
click at [130, 89] on button "上個月" at bounding box center [128, 88] width 37 height 18
click at [197, 89] on button "2025/08" at bounding box center [198, 88] width 43 height 18
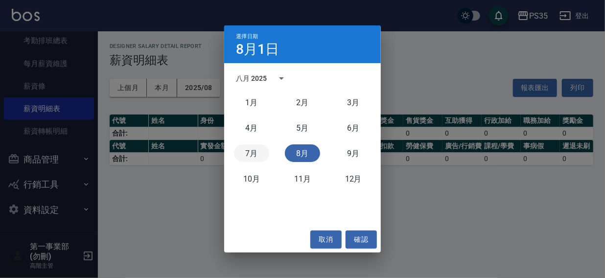
click at [245, 152] on button "7月" at bounding box center [251, 153] width 35 height 18
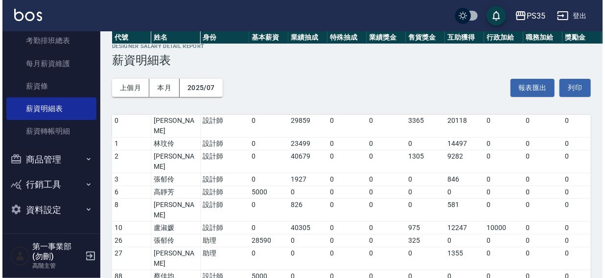
scroll to position [180, 0]
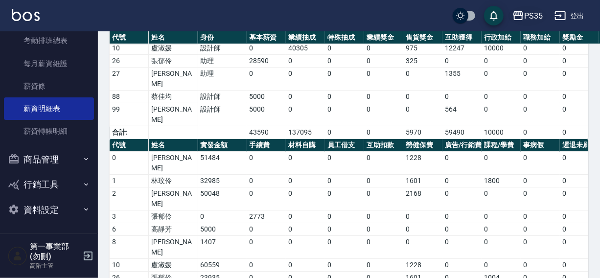
click at [534, 14] on div "PS35" at bounding box center [533, 16] width 19 height 12
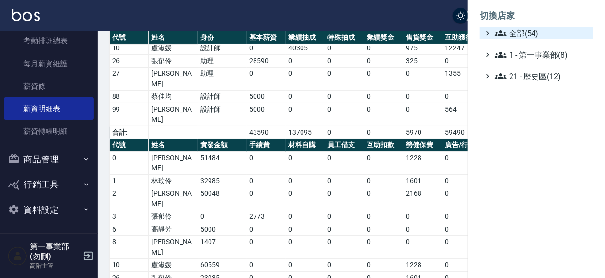
click at [523, 34] on span "全部(54)" at bounding box center [542, 33] width 94 height 12
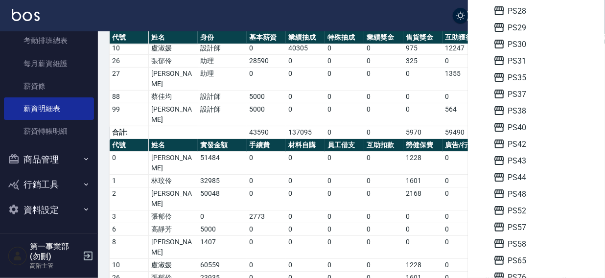
scroll to position [205, 0]
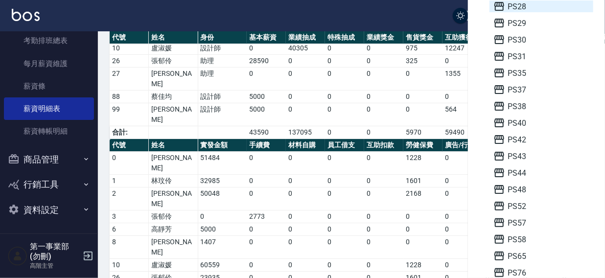
click at [524, 7] on span "PS28" at bounding box center [541, 6] width 96 height 12
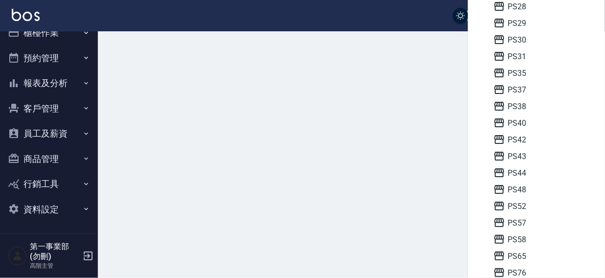
scroll to position [15, 0]
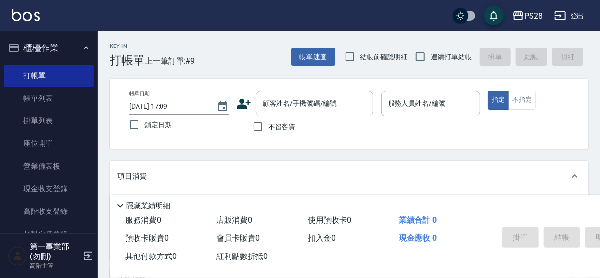
drag, startPoint x: 93, startPoint y: 73, endPoint x: 89, endPoint y: 108, distance: 34.9
click at [89, 108] on nav "櫃檯作業 打帳單 帳單列表 掛單列表 座位開單 營業儀表板 現金收支登錄 高階收支登錄 材料自購登錄 每日結帳 排班表 現場電腦打卡 掃碼打卡 預約管理 預約…" at bounding box center [49, 132] width 98 height 202
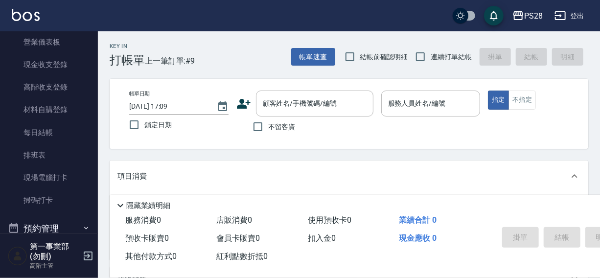
scroll to position [128, 0]
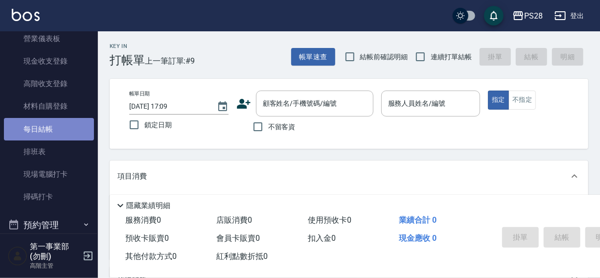
click at [56, 131] on link "每日結帳" at bounding box center [49, 129] width 90 height 23
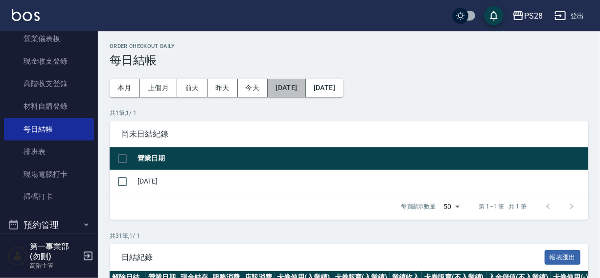
click at [284, 90] on button "[DATE]" at bounding box center [287, 88] width 38 height 18
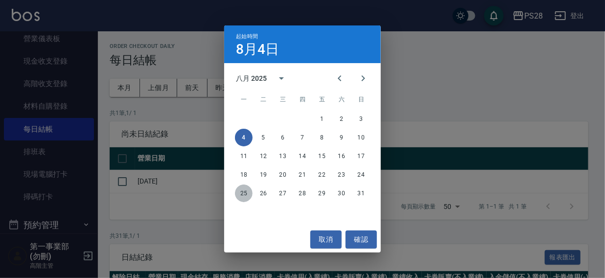
click at [239, 191] on button "25" at bounding box center [244, 194] width 18 height 18
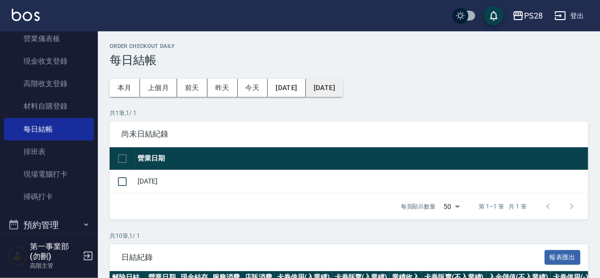
click at [343, 90] on button "[DATE]" at bounding box center [324, 88] width 37 height 18
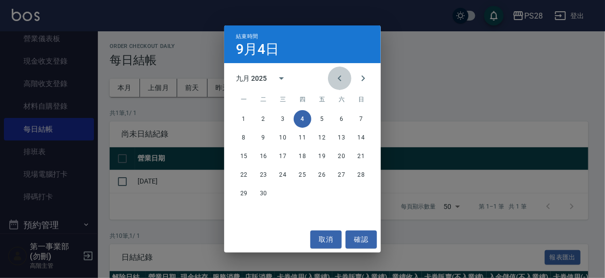
click at [340, 76] on icon "Previous month" at bounding box center [339, 78] width 3 height 6
click at [358, 192] on button "31" at bounding box center [361, 194] width 18 height 18
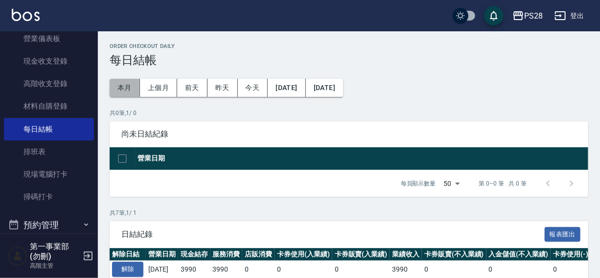
click at [120, 88] on button "本月" at bounding box center [125, 88] width 30 height 18
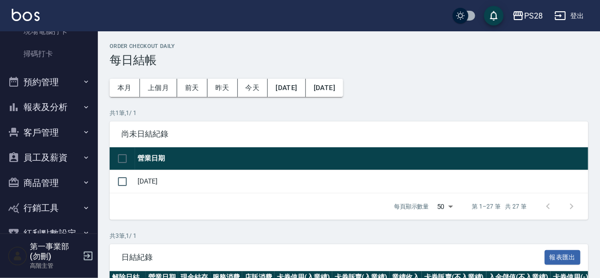
scroll to position [319, 0]
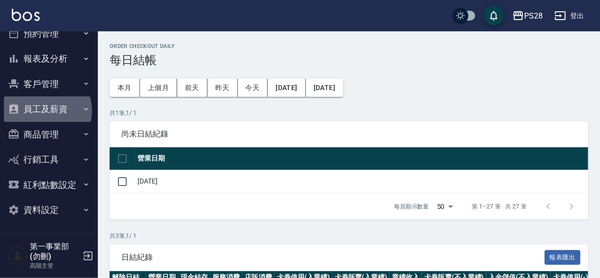
click at [44, 110] on button "員工及薪資" at bounding box center [49, 108] width 90 height 25
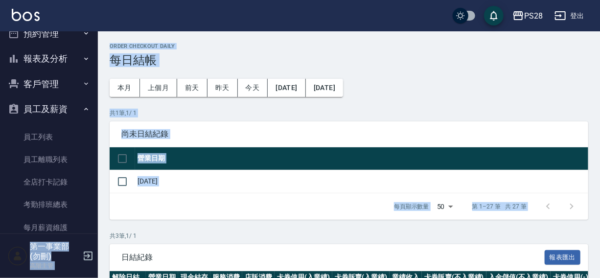
drag, startPoint x: 98, startPoint y: 150, endPoint x: 100, endPoint y: 234, distance: 84.2
click at [100, 234] on div "PS28 登出 櫃檯作業 打帳單 帳單列表 掛單列表 座位開單 營業儀表板 現金收支登錄 高階收支登錄 材料自購登錄 每日結帳 排班表 現場電腦打卡 掃碼打卡…" at bounding box center [300, 194] width 600 height 388
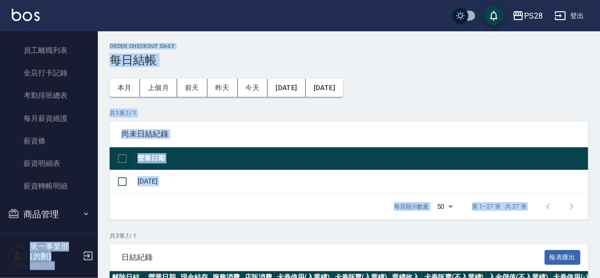
scroll to position [460, 0]
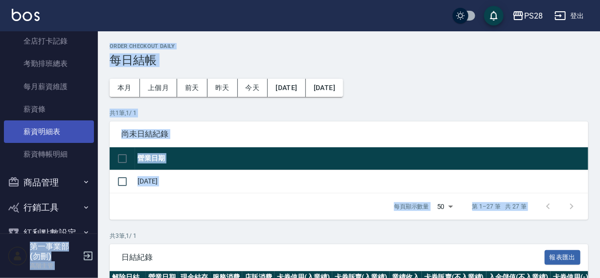
click at [37, 133] on link "薪資明細表" at bounding box center [49, 131] width 90 height 23
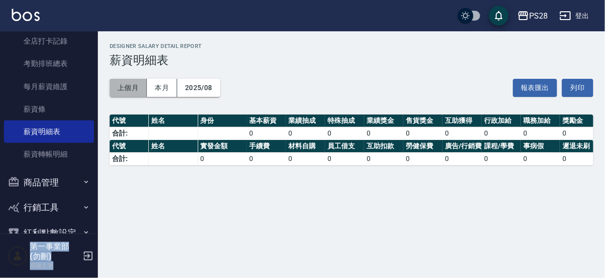
click at [125, 90] on button "上個月" at bounding box center [128, 88] width 37 height 18
click at [203, 87] on button "2025/08" at bounding box center [198, 88] width 43 height 18
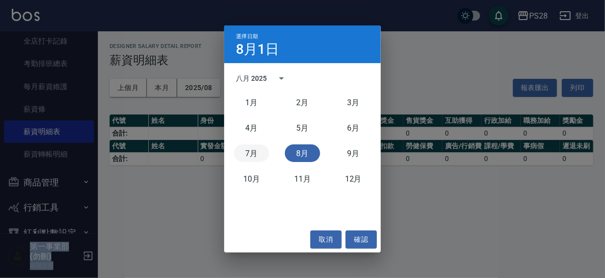
click at [244, 155] on button "7月" at bounding box center [251, 153] width 35 height 18
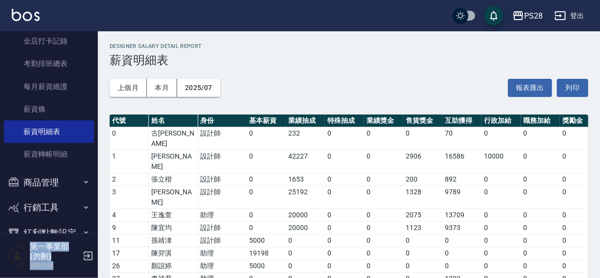
click at [536, 17] on div "PS28" at bounding box center [533, 16] width 19 height 12
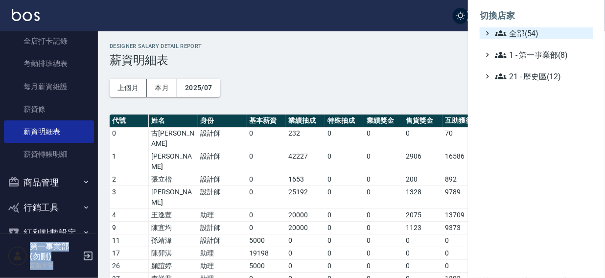
click at [525, 30] on span "全部(54)" at bounding box center [542, 33] width 94 height 12
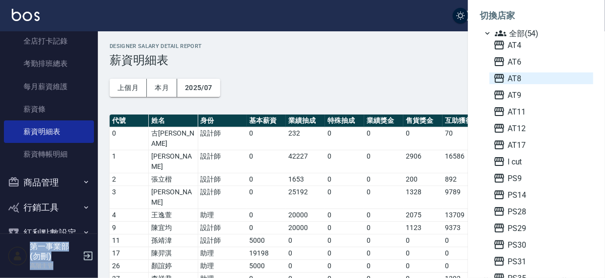
click at [525, 78] on span "AT8" at bounding box center [541, 78] width 96 height 12
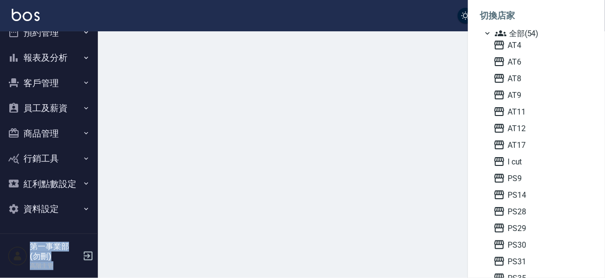
scroll to position [40, 0]
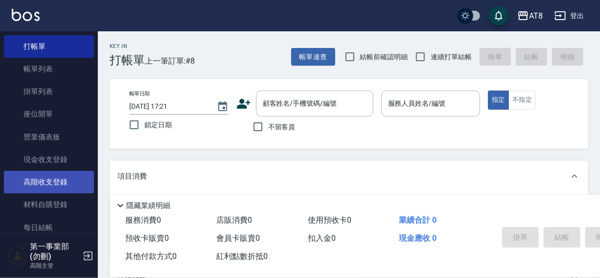
scroll to position [44, 0]
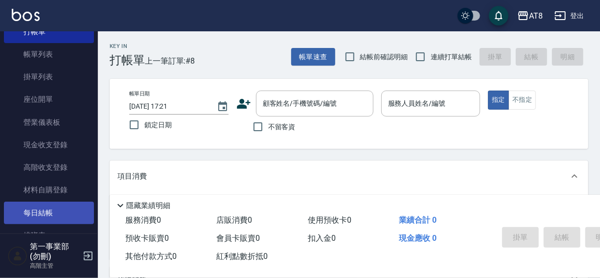
click at [43, 210] on link "每日結帳" at bounding box center [49, 213] width 90 height 23
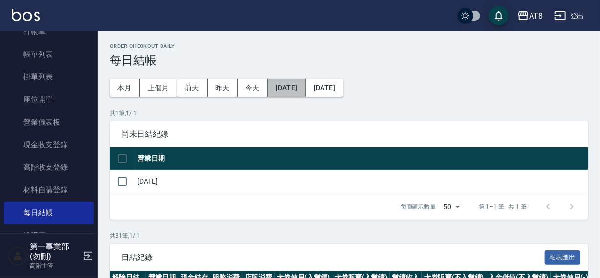
click at [291, 87] on button "[DATE]" at bounding box center [287, 88] width 38 height 18
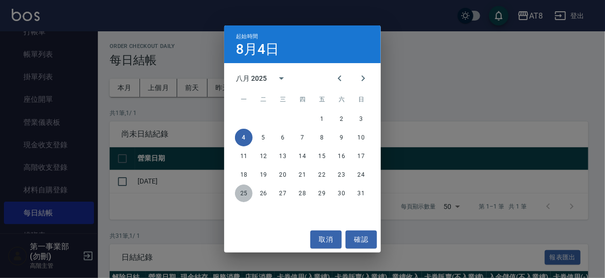
click at [242, 190] on button "25" at bounding box center [244, 194] width 18 height 18
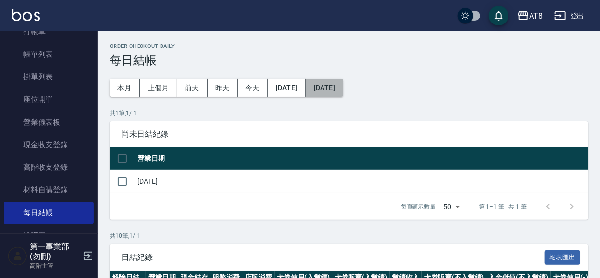
click at [338, 84] on button "[DATE]" at bounding box center [324, 88] width 37 height 18
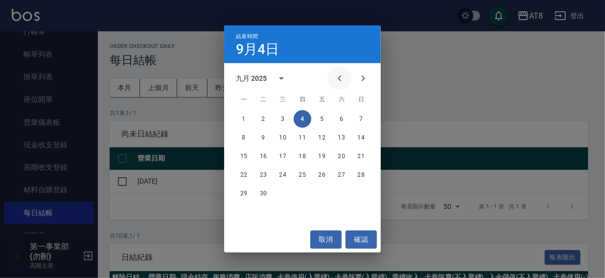
click at [339, 80] on icon "Previous month" at bounding box center [340, 78] width 12 height 12
click at [364, 191] on button "31" at bounding box center [361, 194] width 18 height 18
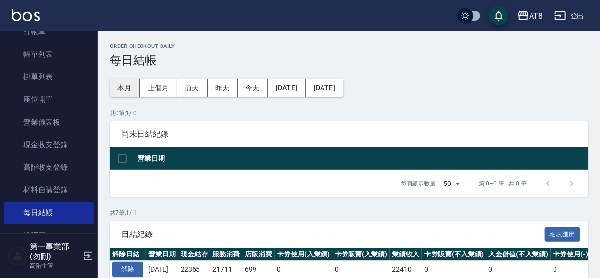
click at [124, 88] on button "本月" at bounding box center [125, 88] width 30 height 18
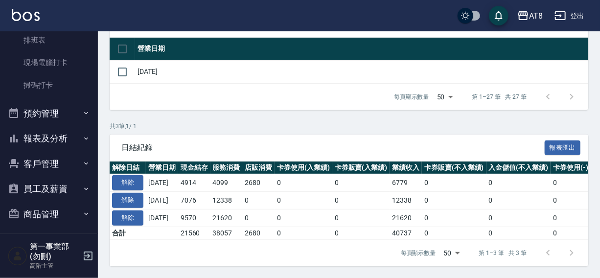
scroll to position [263, 0]
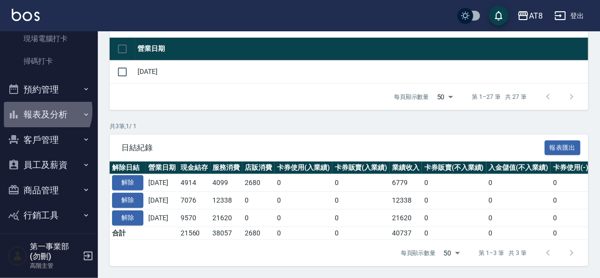
click at [42, 111] on button "報表及分析" at bounding box center [49, 114] width 90 height 25
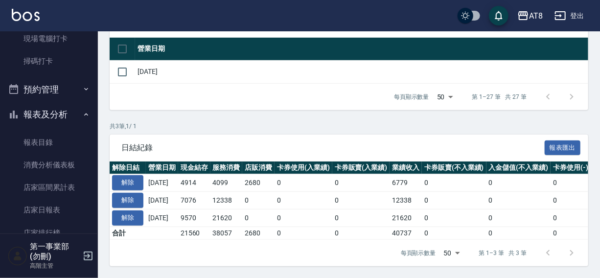
click at [50, 113] on button "報表及分析" at bounding box center [49, 114] width 90 height 25
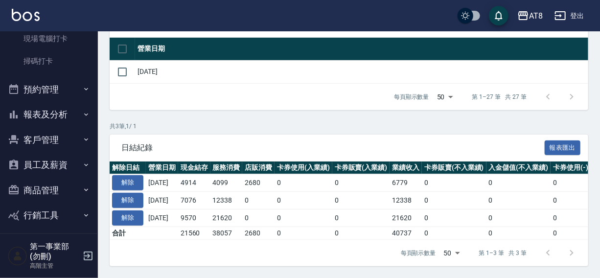
click at [45, 167] on button "員工及薪資" at bounding box center [49, 164] width 90 height 25
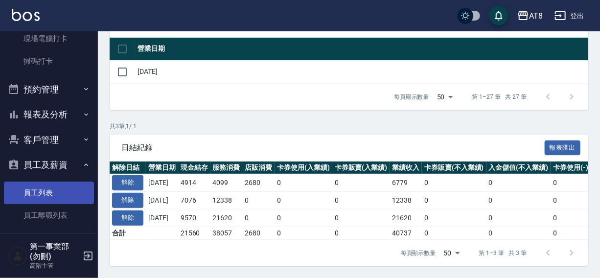
drag, startPoint x: 92, startPoint y: 151, endPoint x: 88, endPoint y: 203, distance: 51.5
click at [88, 203] on nav "櫃檯作業 打帳單 帳單列表 掛單列表 座位開單 營業儀表板 現金收支登錄 高階收支登錄 材料自購登錄 每日結帳 排班表 現場電腦打卡 掃碼打卡 預約管理 預約…" at bounding box center [49, 132] width 98 height 202
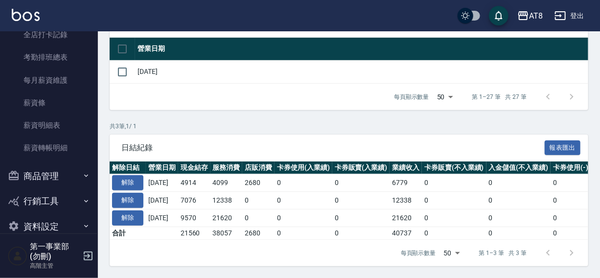
scroll to position [483, 0]
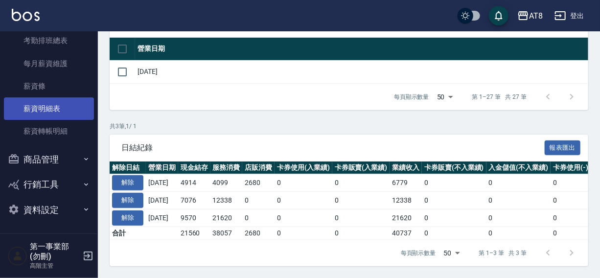
click at [37, 106] on link "薪資明細表" at bounding box center [49, 108] width 90 height 23
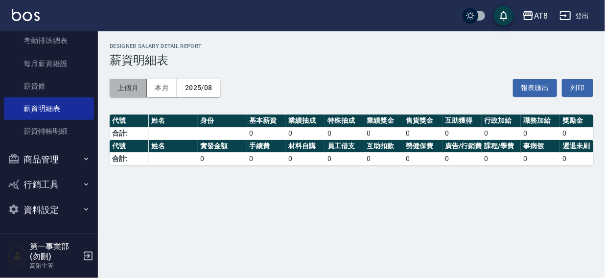
click at [130, 88] on button "上個月" at bounding box center [128, 88] width 37 height 18
click at [187, 88] on button "2025/08" at bounding box center [198, 88] width 43 height 18
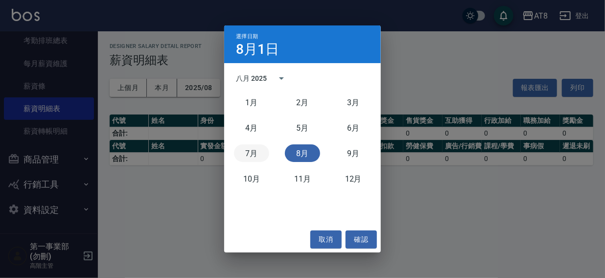
click at [252, 150] on button "7月" at bounding box center [251, 153] width 35 height 18
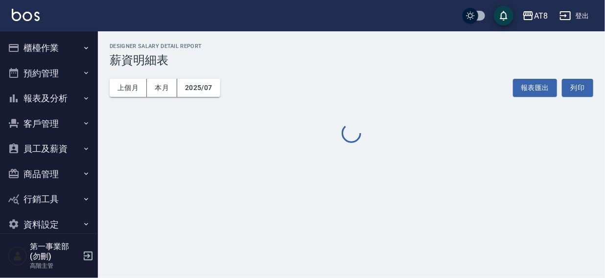
click at [582, 17] on button "登出" at bounding box center [575, 16] width 38 height 18
